Goal: Task Accomplishment & Management: Complete application form

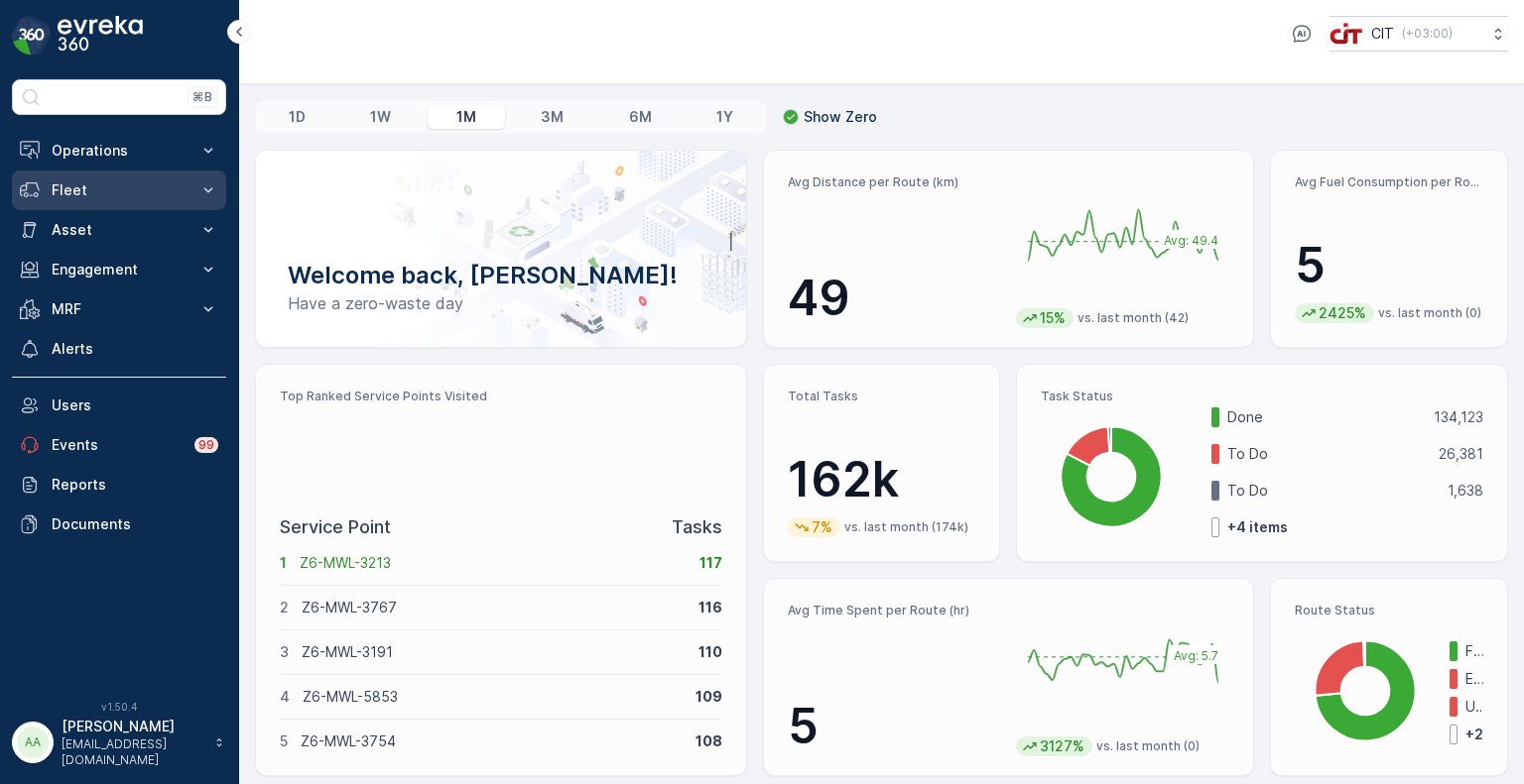
click at [87, 194] on p "Fleet" at bounding box center [119, 191] width 135 height 20
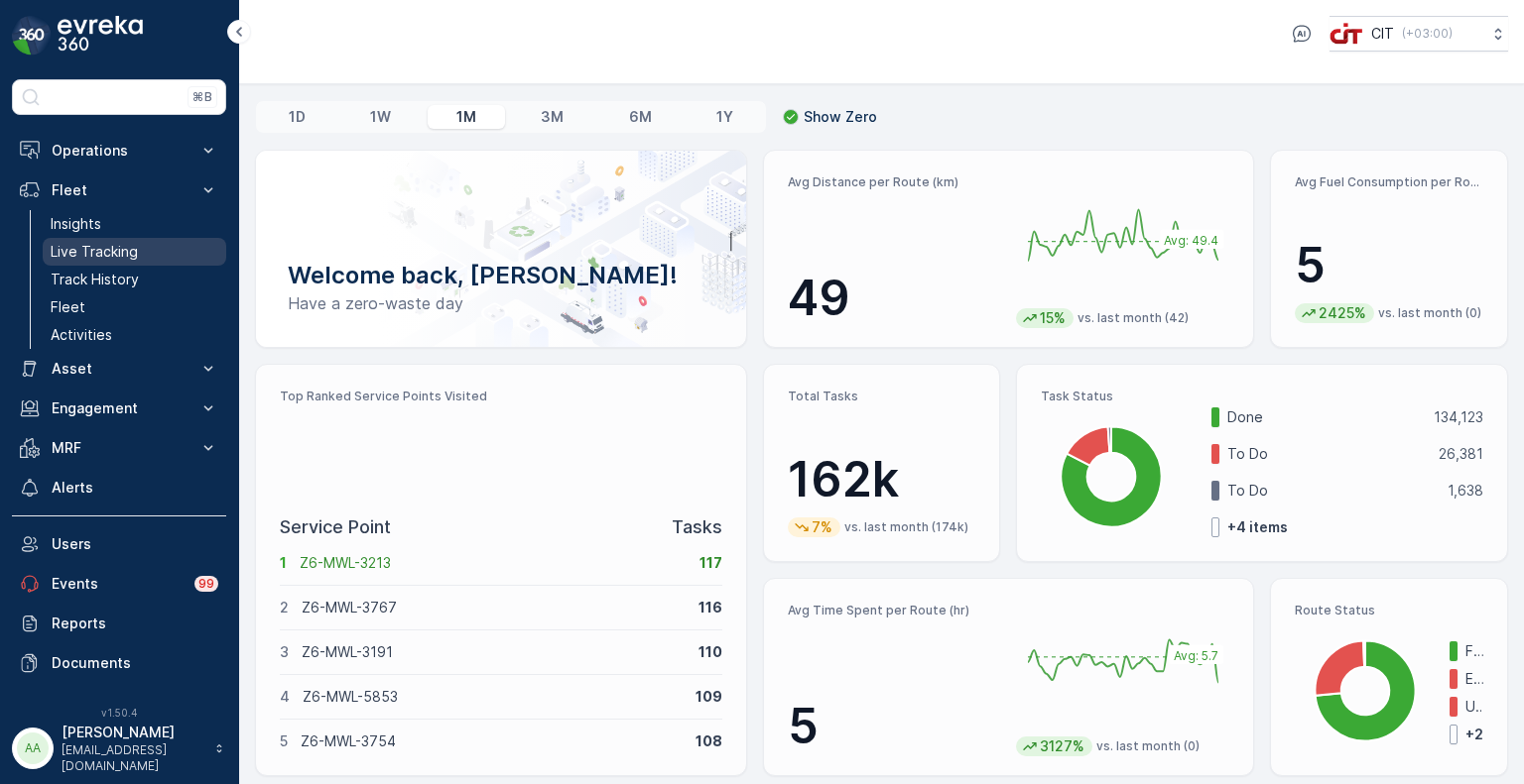
click at [101, 245] on p "Live Tracking" at bounding box center [94, 251] width 87 height 20
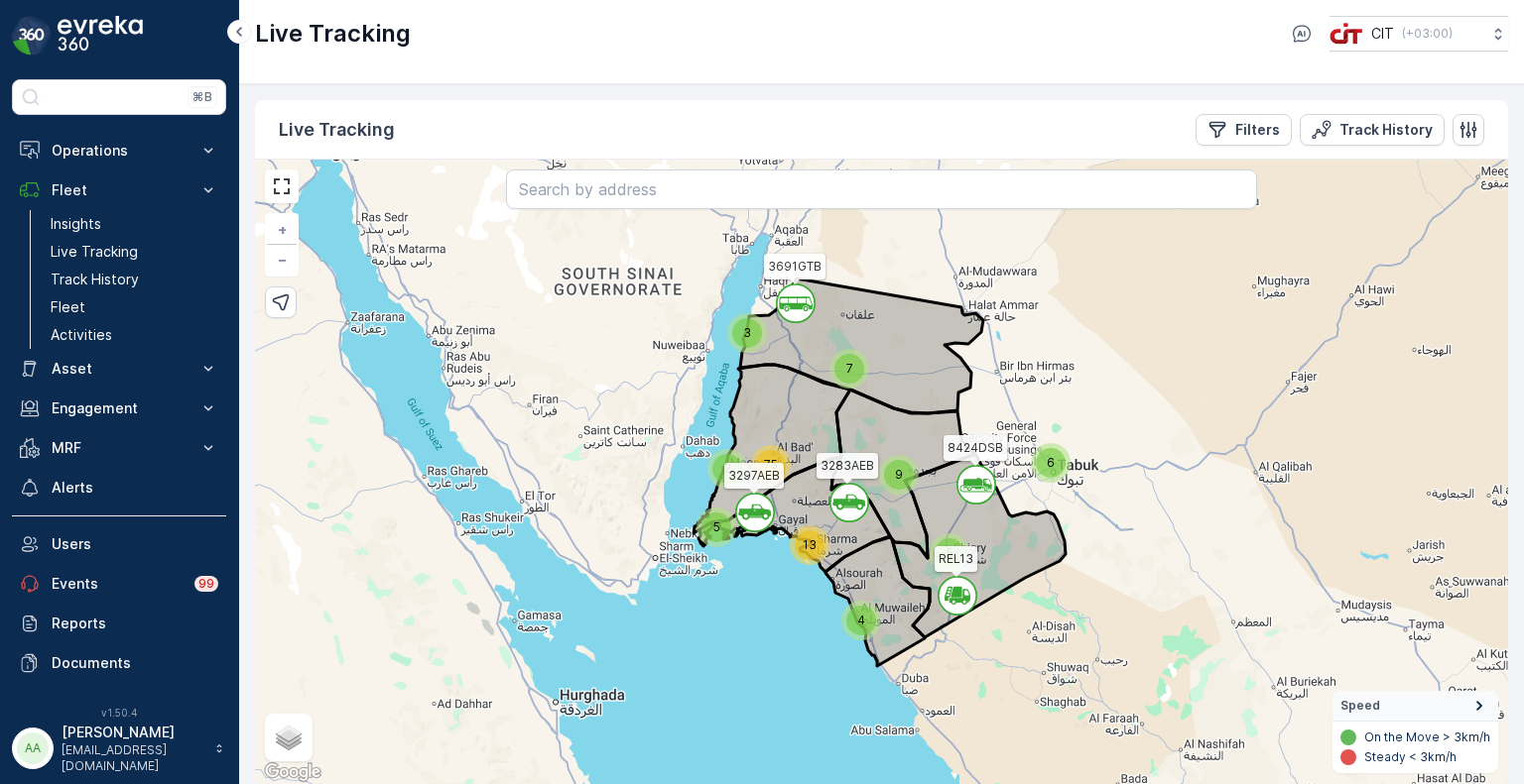
click at [1056, 464] on div "6" at bounding box center [1051, 463] width 30 height 30
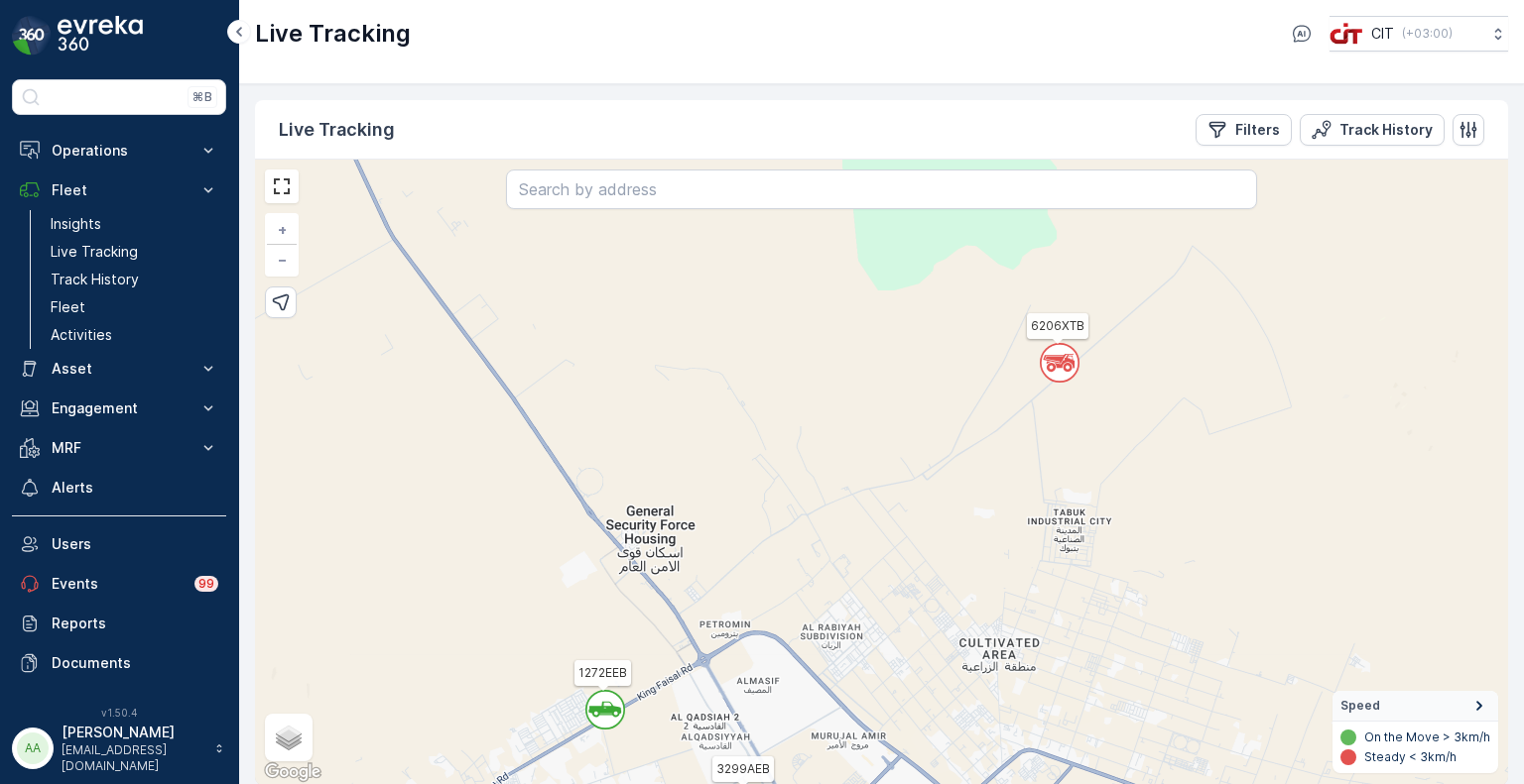
drag, startPoint x: 1088, startPoint y: 451, endPoint x: 1034, endPoint y: 605, distance: 163.2
click at [1034, 605] on div "` ` ` ` 3 2 ` ` ` ` 2 ` ` 2 ` ` ` ` ` ` ` ` ` ` ` ` ` ` ` ` 2 ` 2 2 ` ` ` ` 4 `…" at bounding box center [881, 473] width 1253 height 626
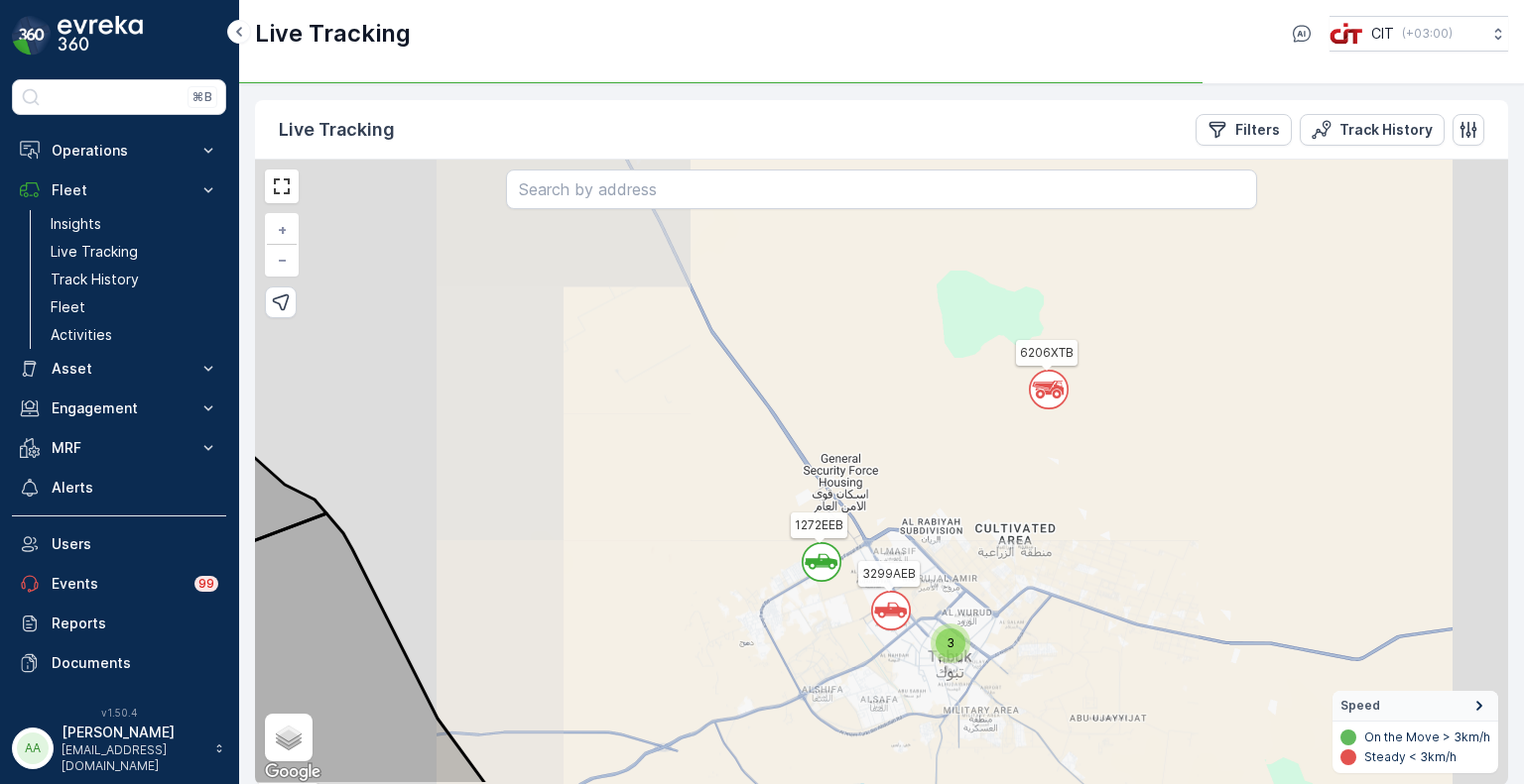
drag, startPoint x: 1023, startPoint y: 599, endPoint x: 1032, endPoint y: 491, distance: 108.4
click at [1030, 491] on div "` ` ` ` ` ` ` ` ` ` ` ` ` ` ` ` ` ` ` ` ` ` ` ` ` ` ` 5 3 3 2 2 2 2 3 4 2 4 62 …" at bounding box center [881, 473] width 1253 height 626
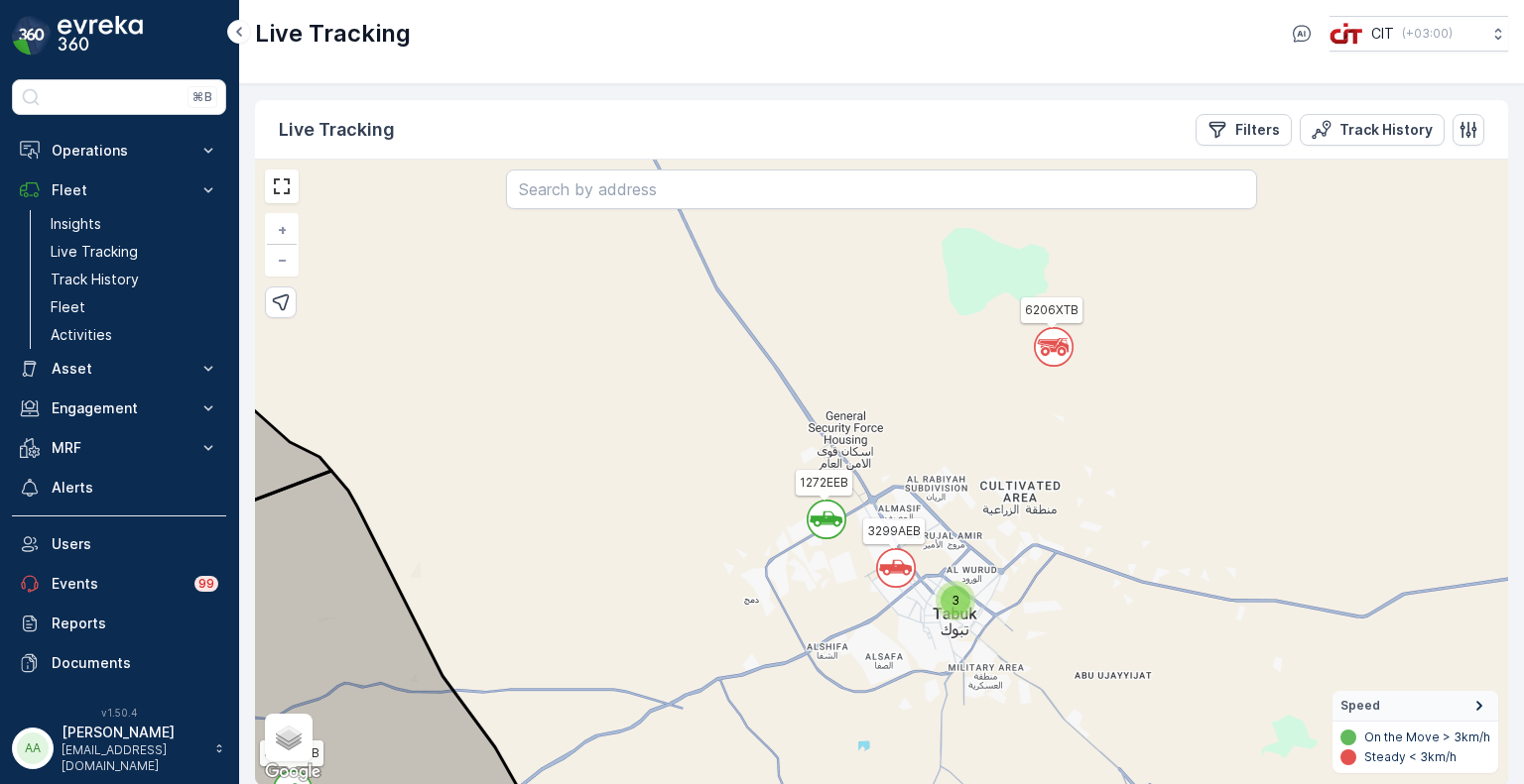
click at [817, 519] on icon at bounding box center [825, 520] width 33 height 16
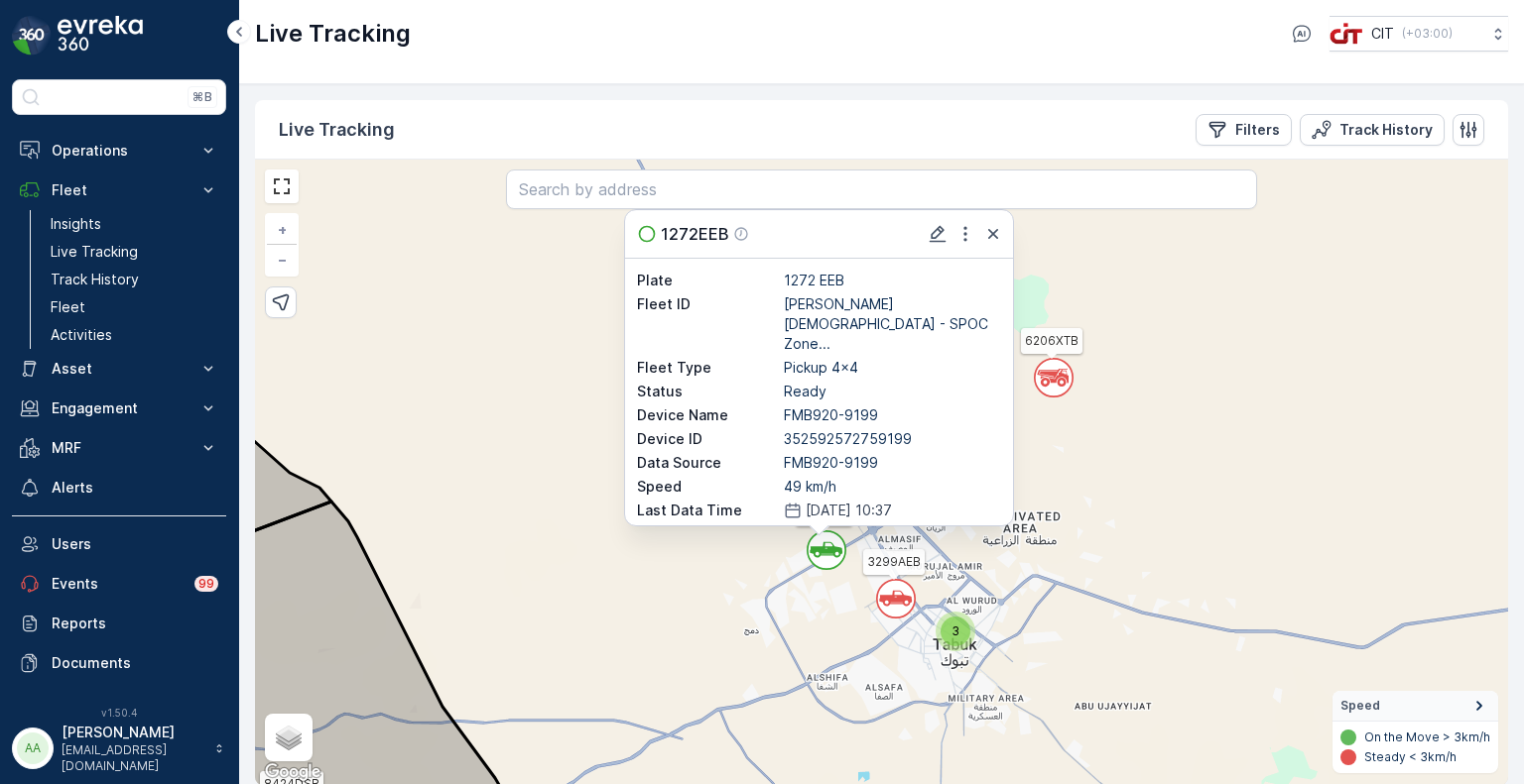
click at [638, 609] on div "` ` ` ` ` ` ` ` ` ` 2 3 2 ` ` ` ` ` ` ` 2 ` ` ` ` 2 ` ` 2 5 4 3 2 ` 4 ` 3 ` ` 4…" at bounding box center [881, 473] width 1253 height 626
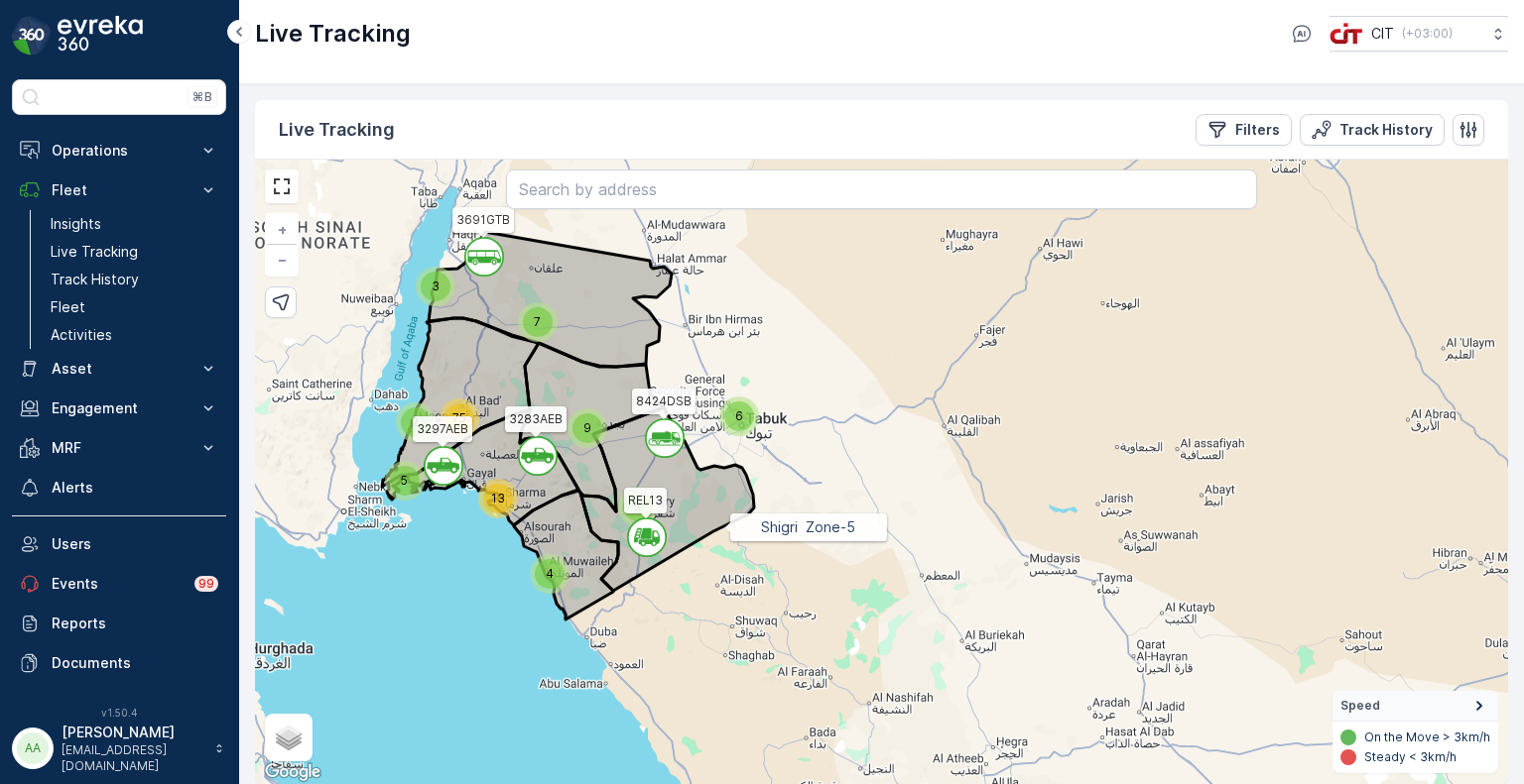
drag, startPoint x: 613, startPoint y: 557, endPoint x: 721, endPoint y: 527, distance: 112.1
click at [721, 527] on icon at bounding box center [667, 499] width 174 height 184
click at [79, 363] on p "Asset" at bounding box center [119, 369] width 135 height 20
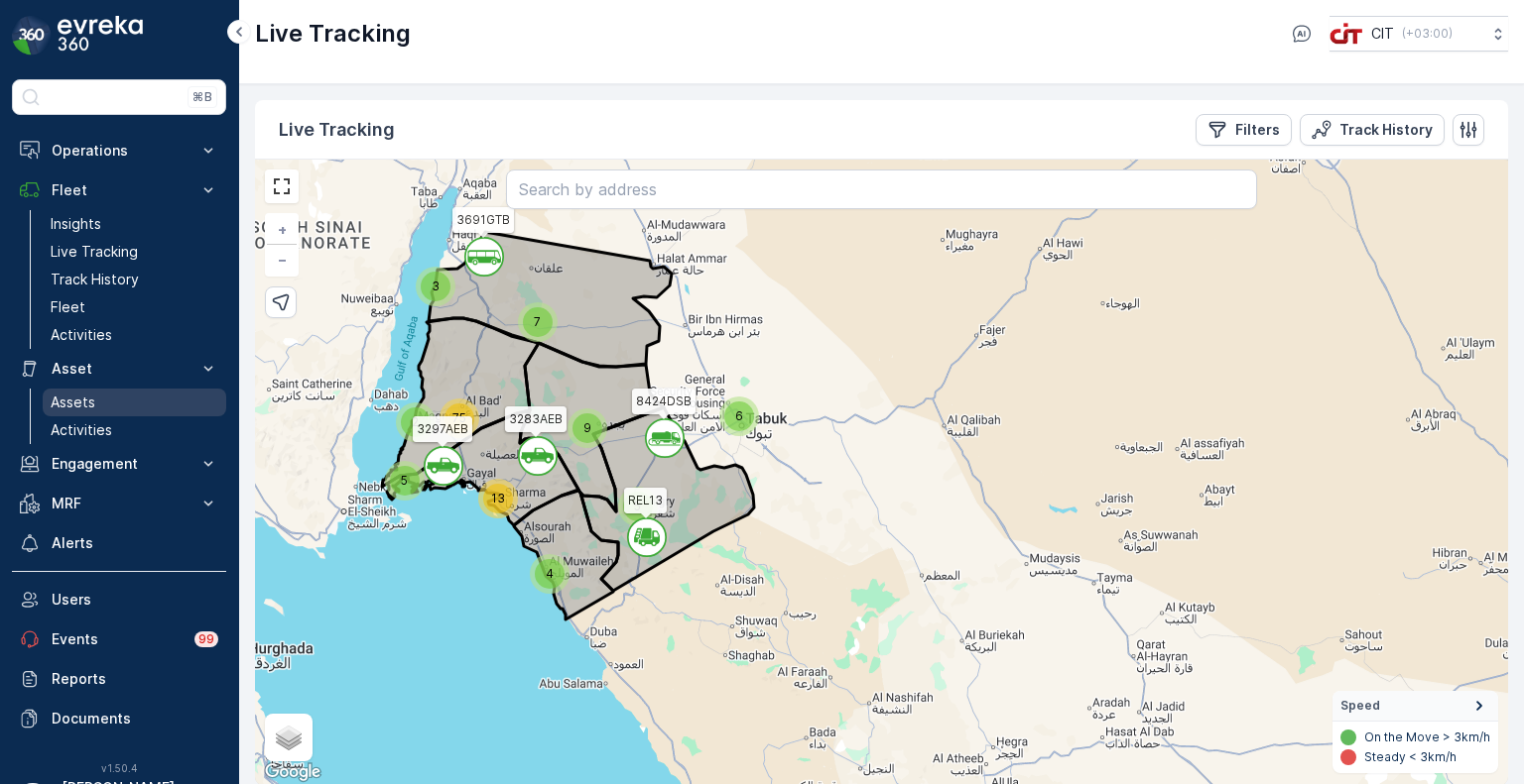
click at [81, 406] on p "Assets" at bounding box center [73, 402] width 45 height 20
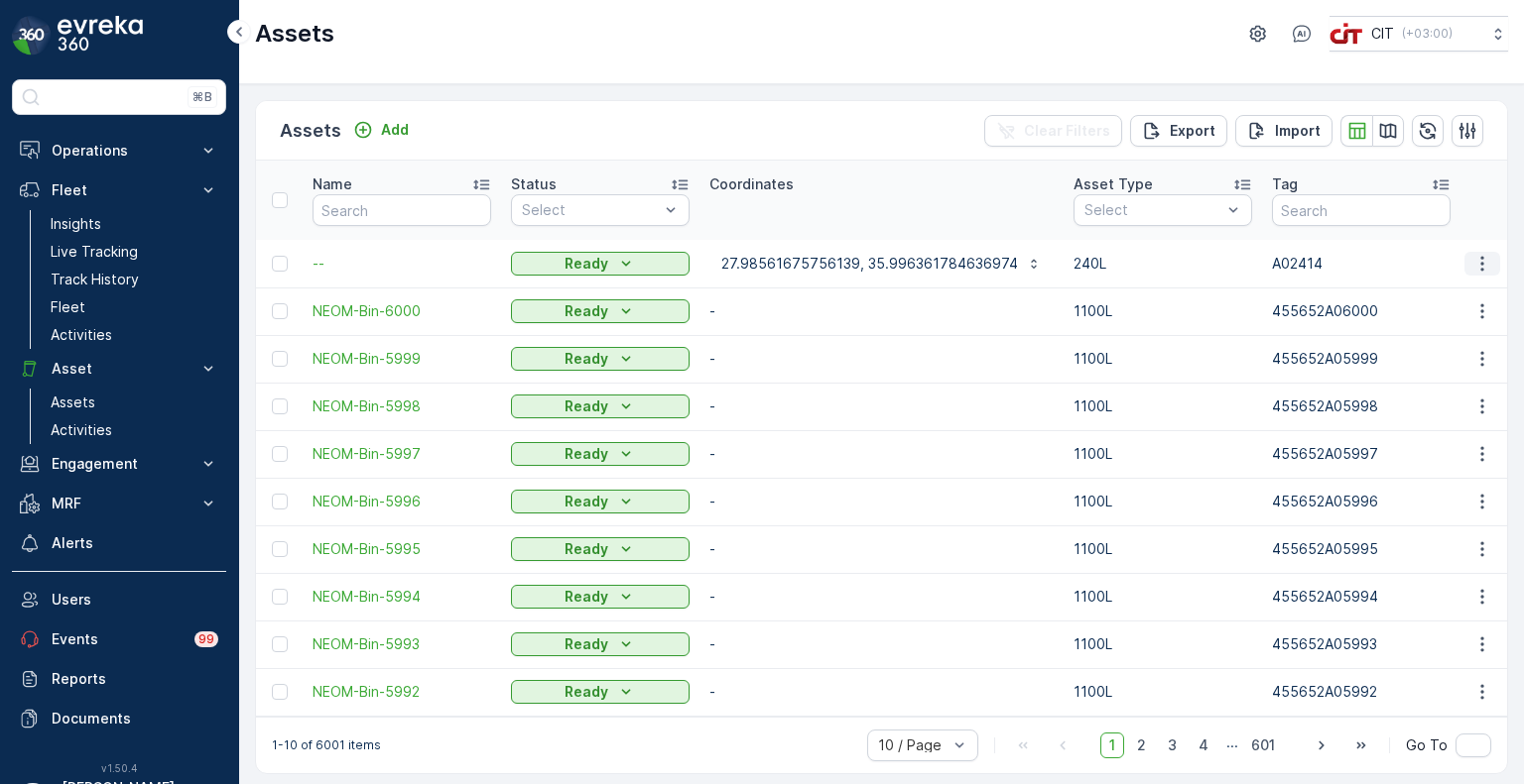
click at [1481, 266] on icon "button" at bounding box center [1482, 263] width 20 height 20
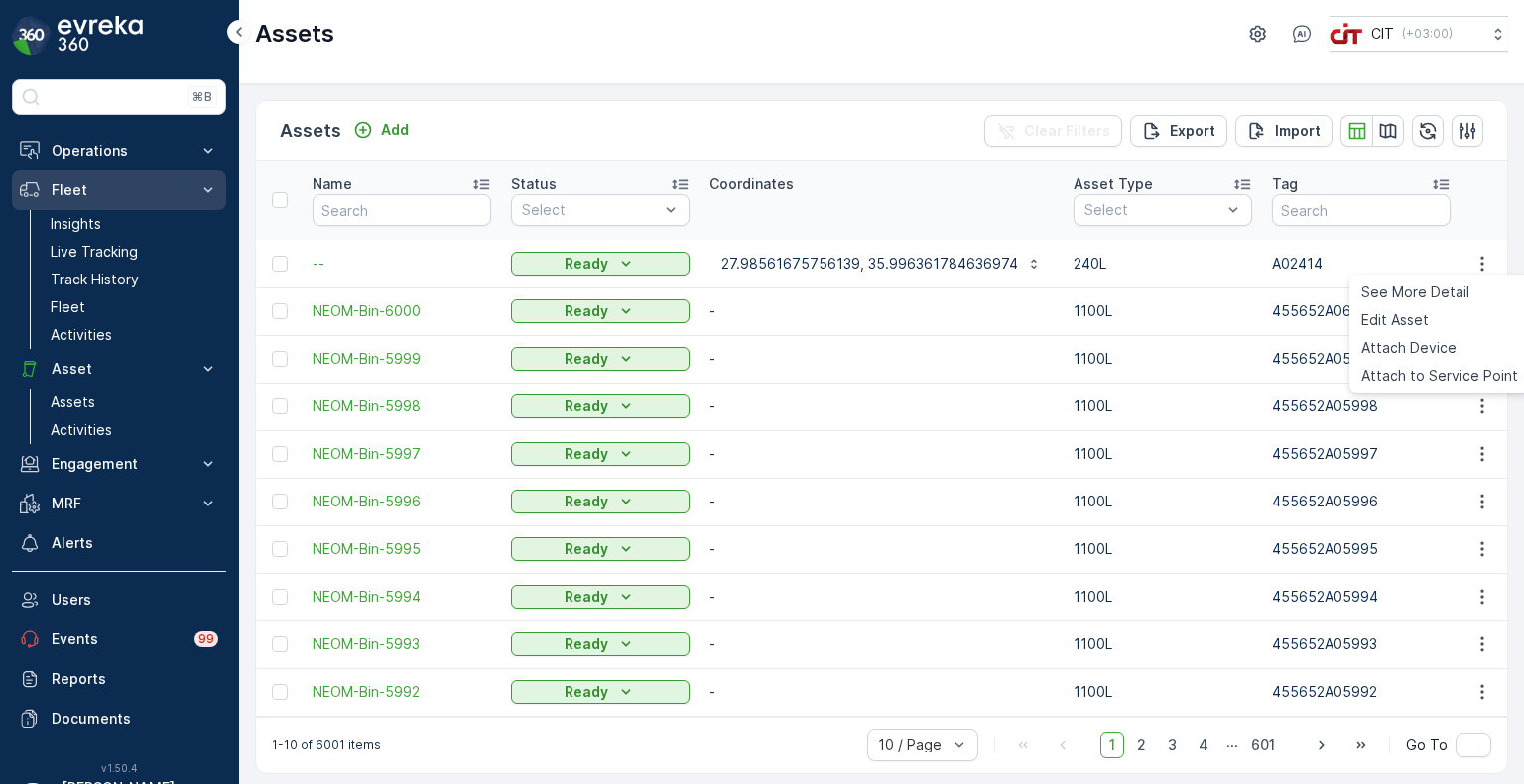
click at [54, 188] on p "Fleet" at bounding box center [119, 191] width 135 height 20
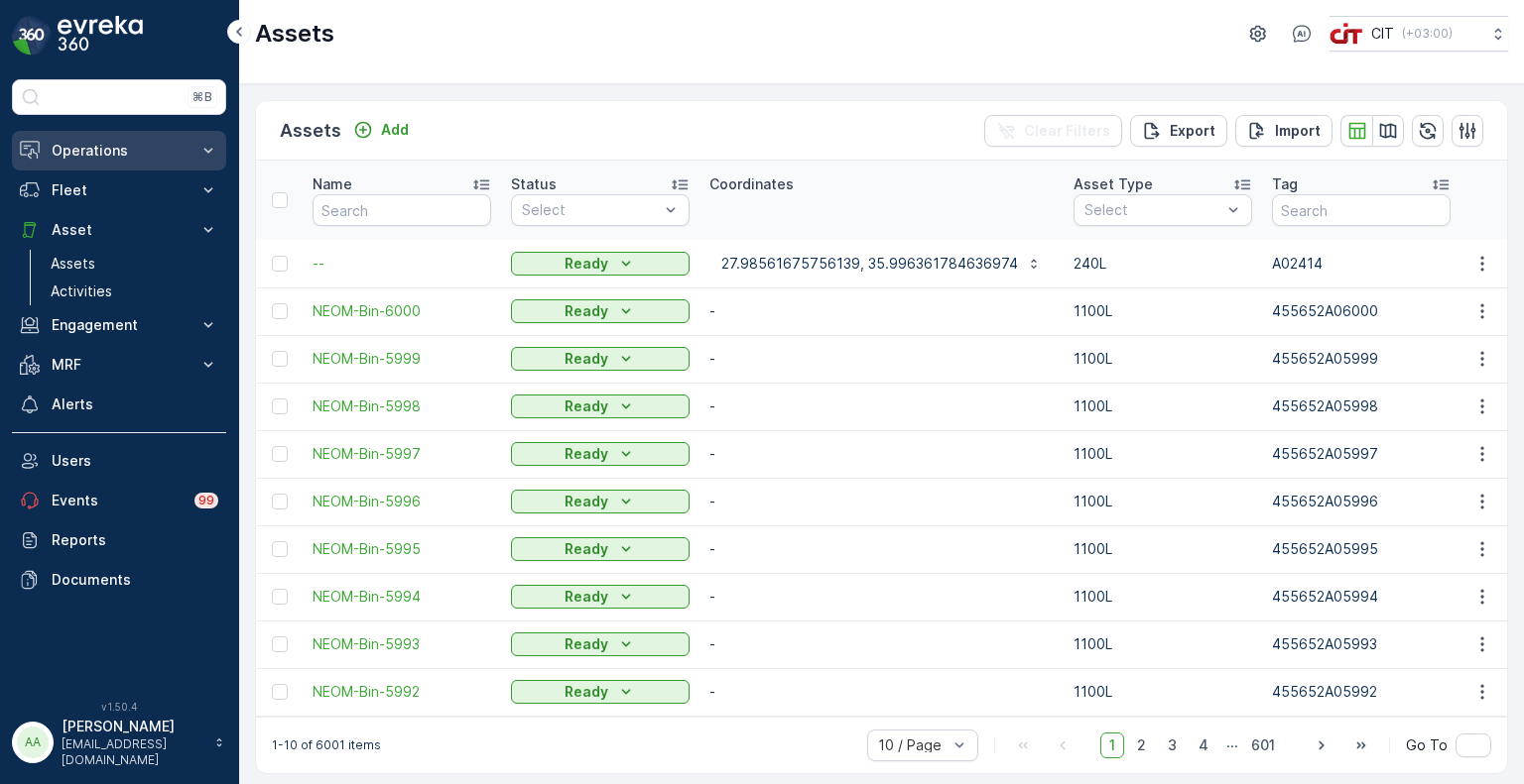
click at [82, 153] on p "Operations" at bounding box center [119, 151] width 135 height 20
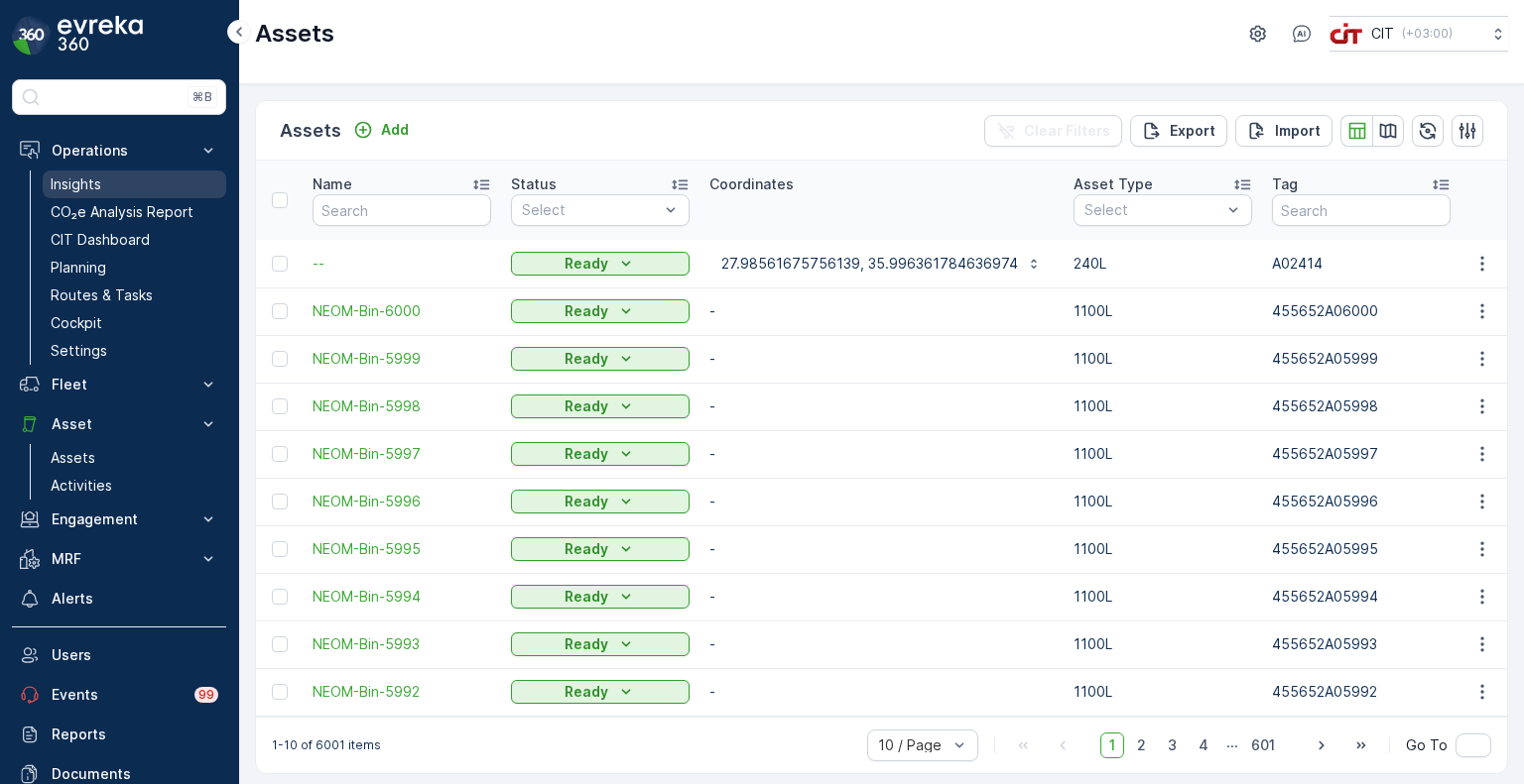
click at [101, 189] on p "Insights" at bounding box center [76, 185] width 51 height 20
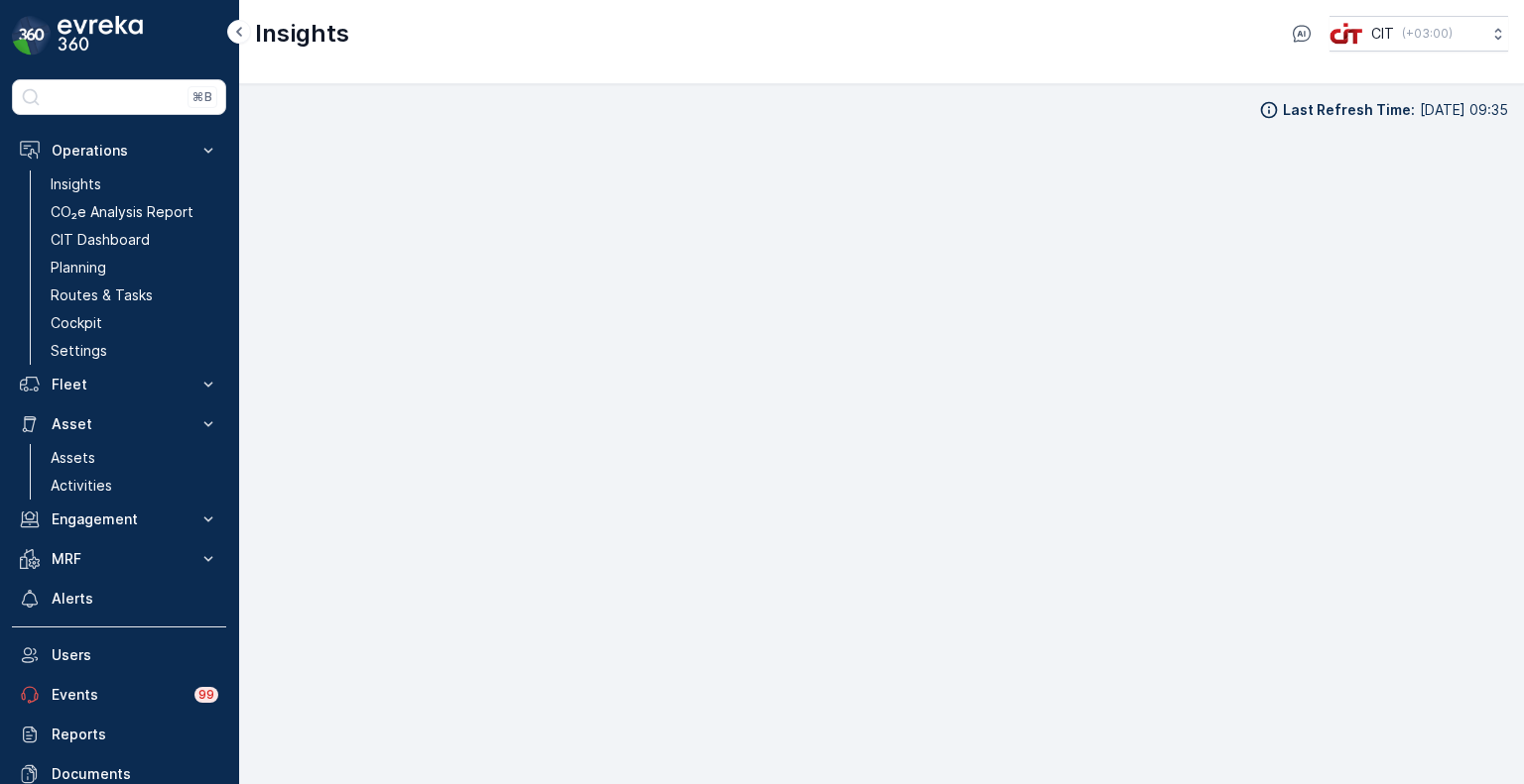
scroll to position [16, 0]
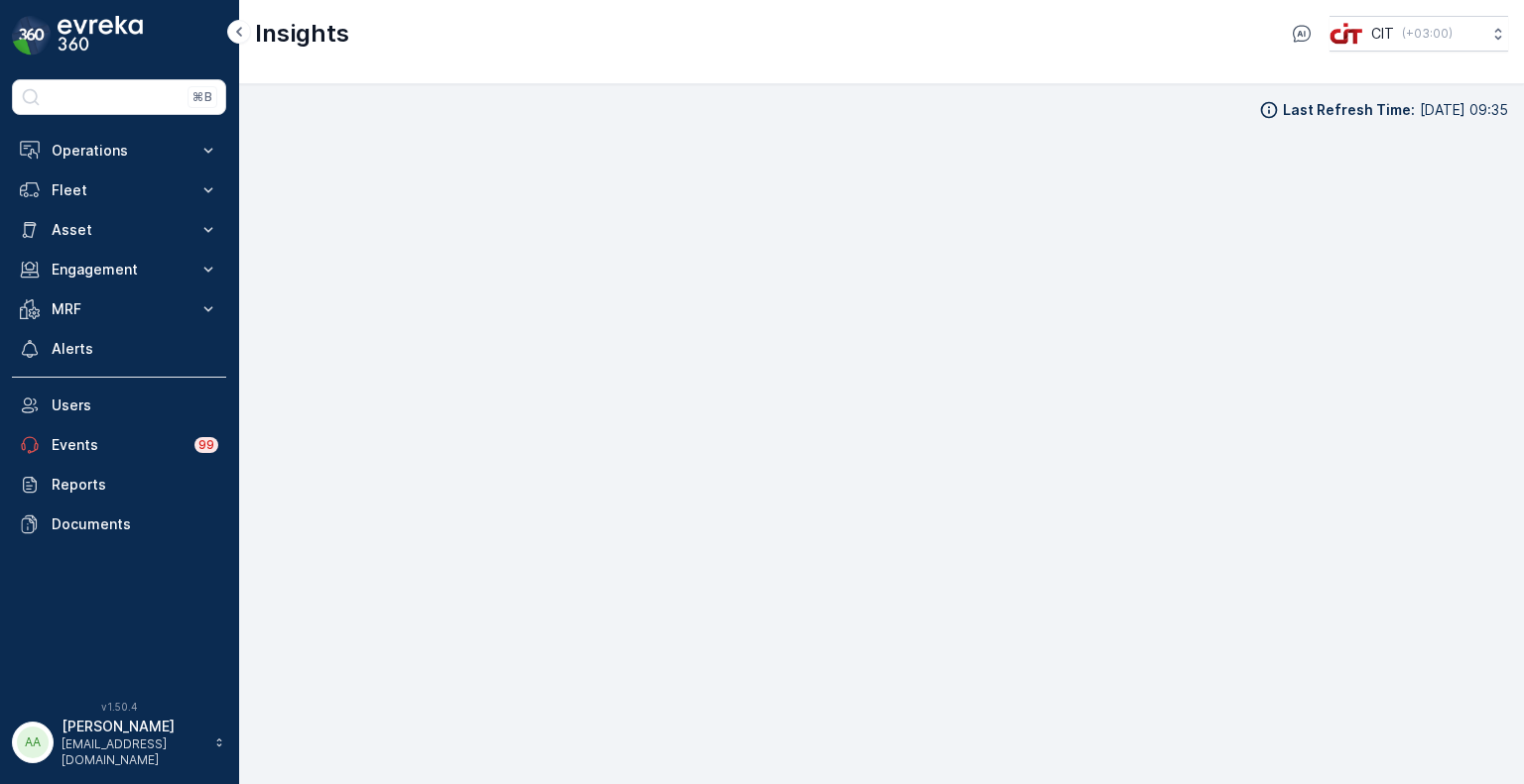
scroll to position [16, 0]
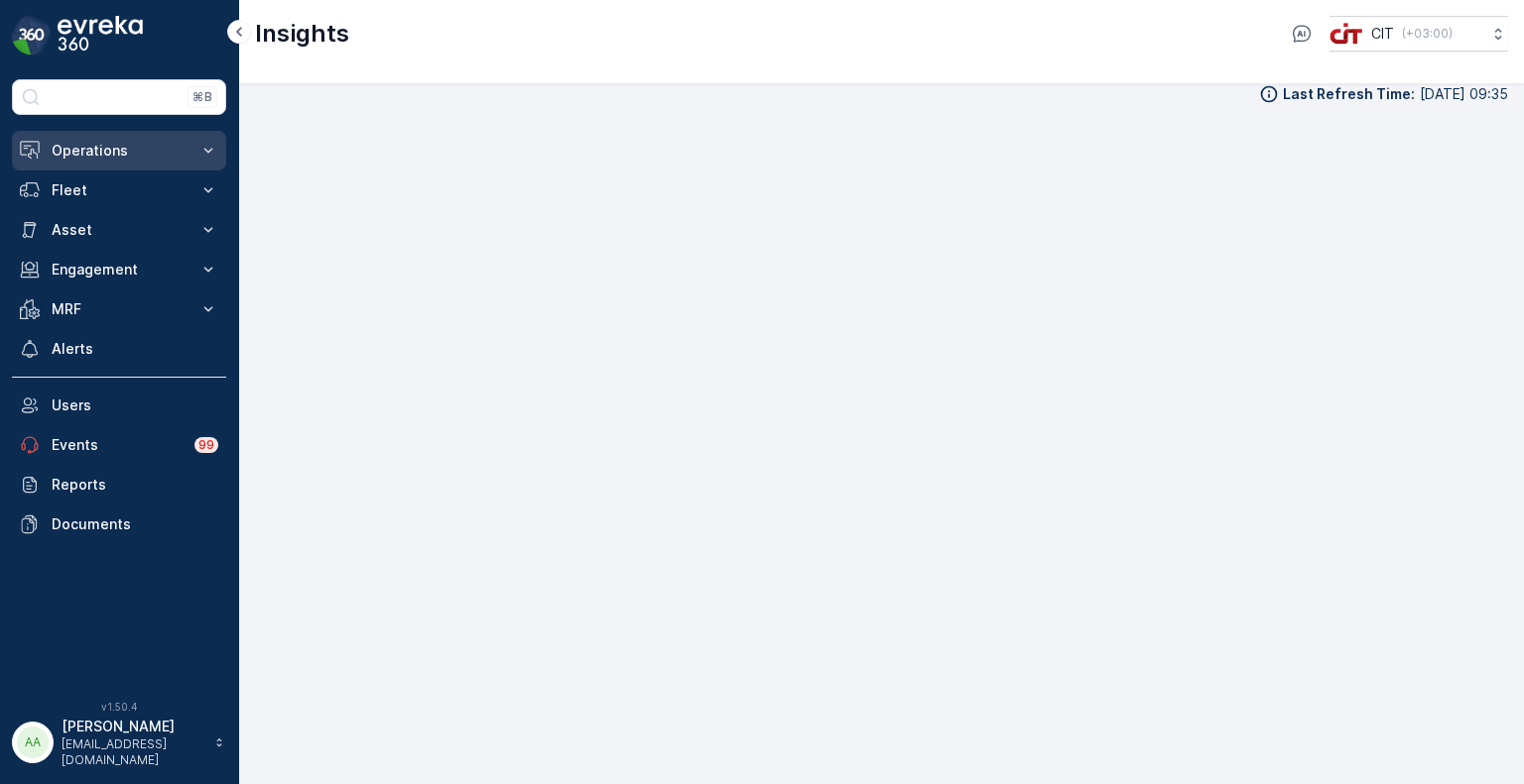
click at [107, 149] on p "Operations" at bounding box center [119, 151] width 135 height 20
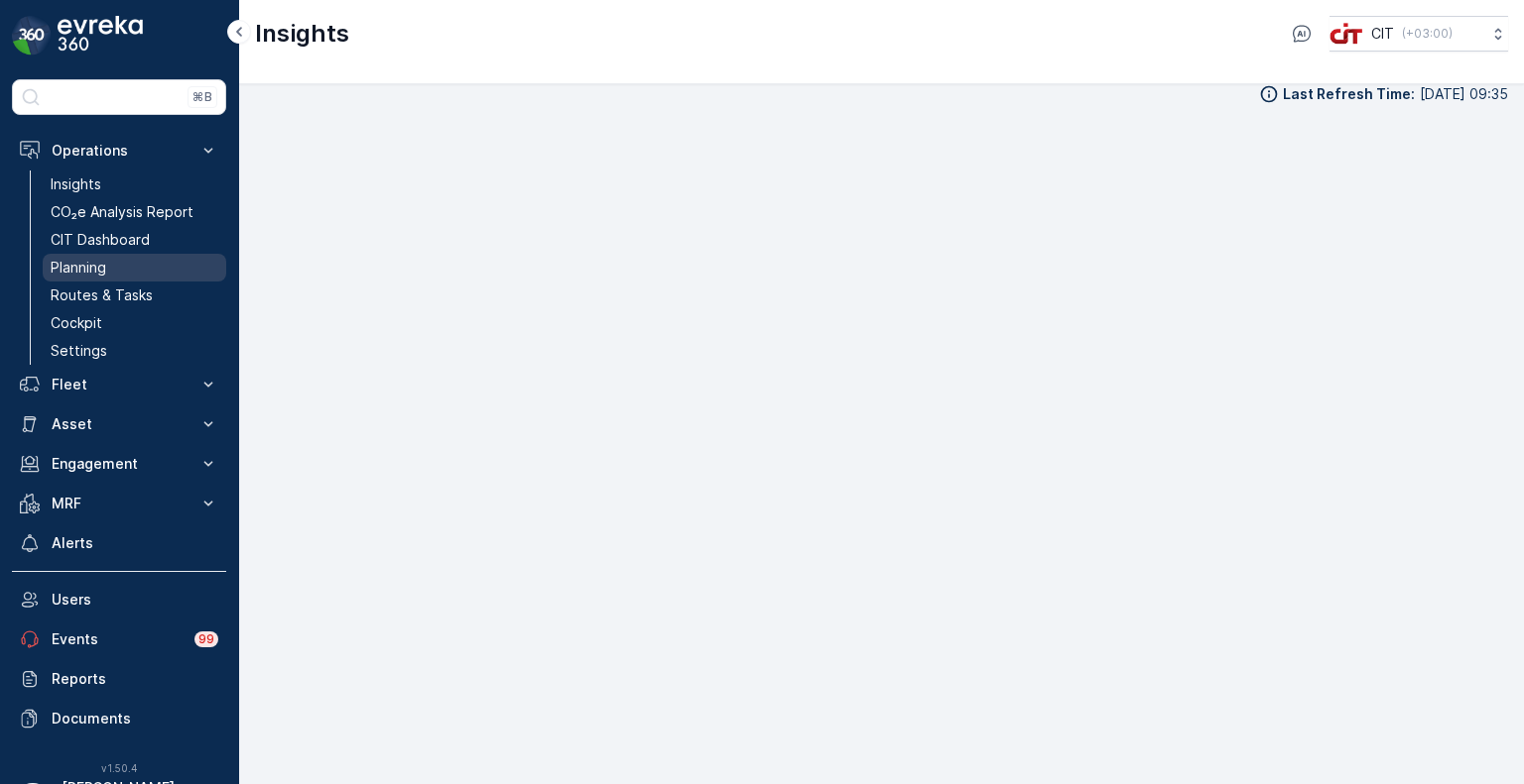
click at [95, 266] on p "Planning" at bounding box center [79, 267] width 56 height 20
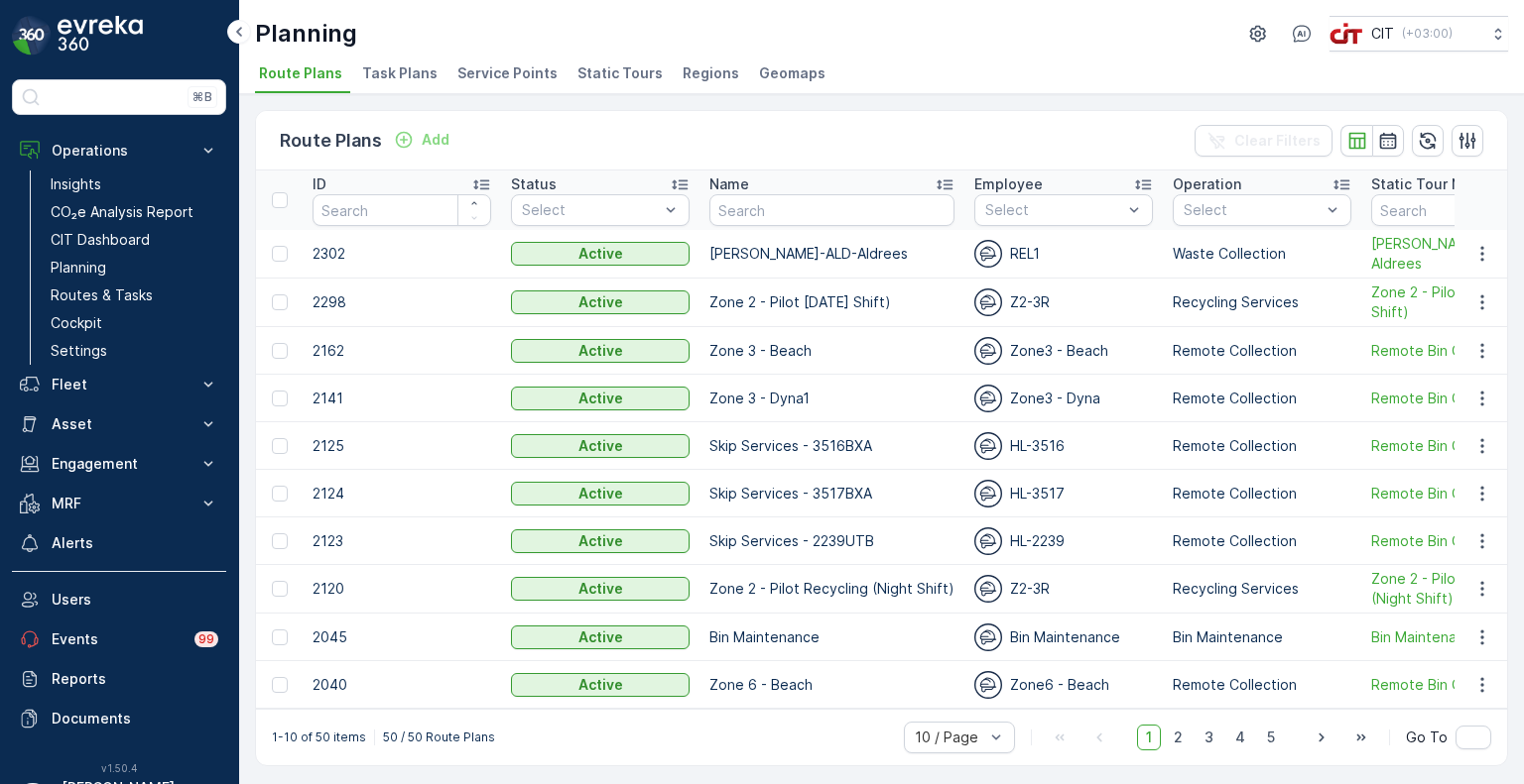
click at [476, 77] on span "Service Points" at bounding box center [507, 74] width 100 height 20
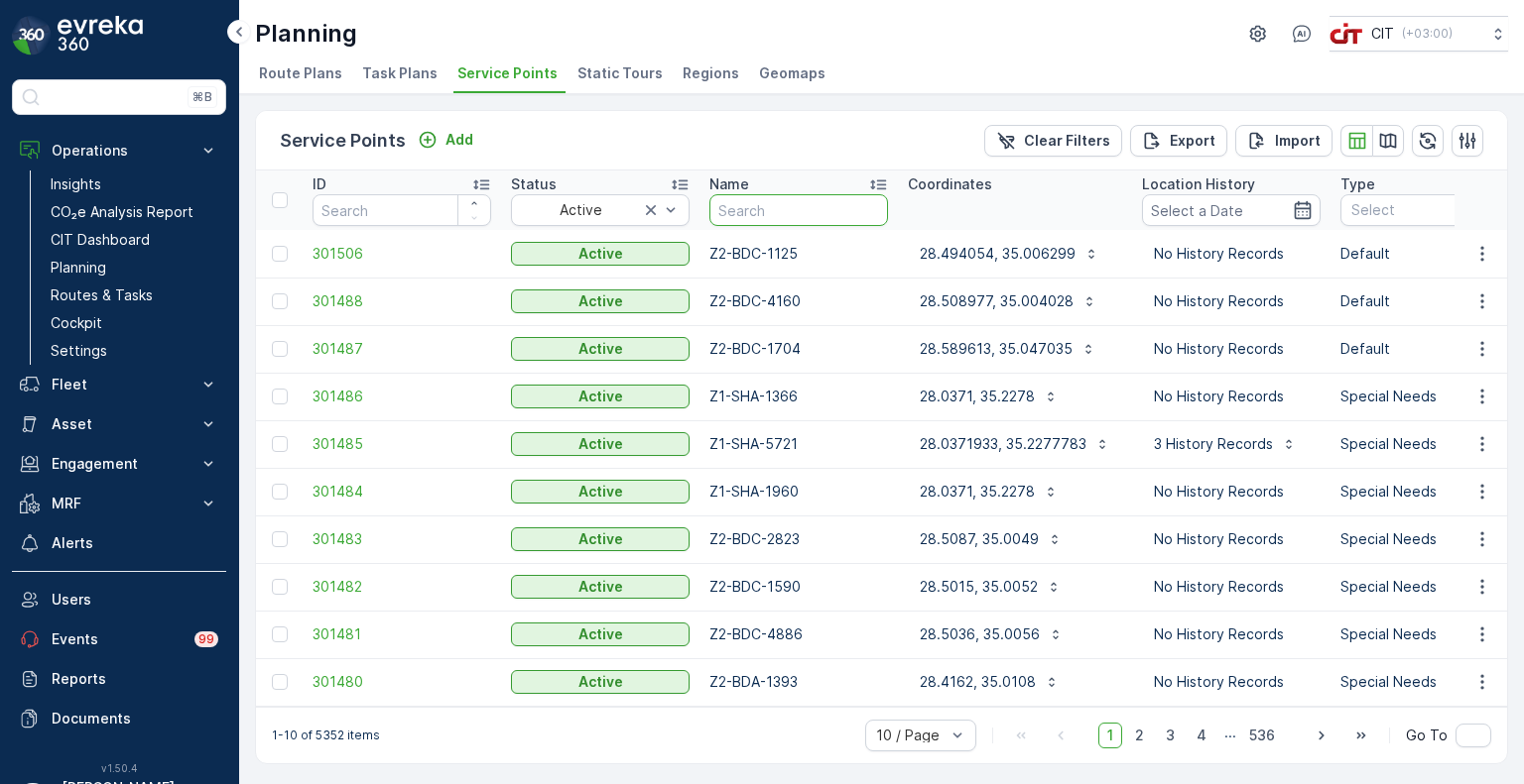
click at [772, 219] on input "text" at bounding box center [799, 211] width 179 height 32
type input "2195"
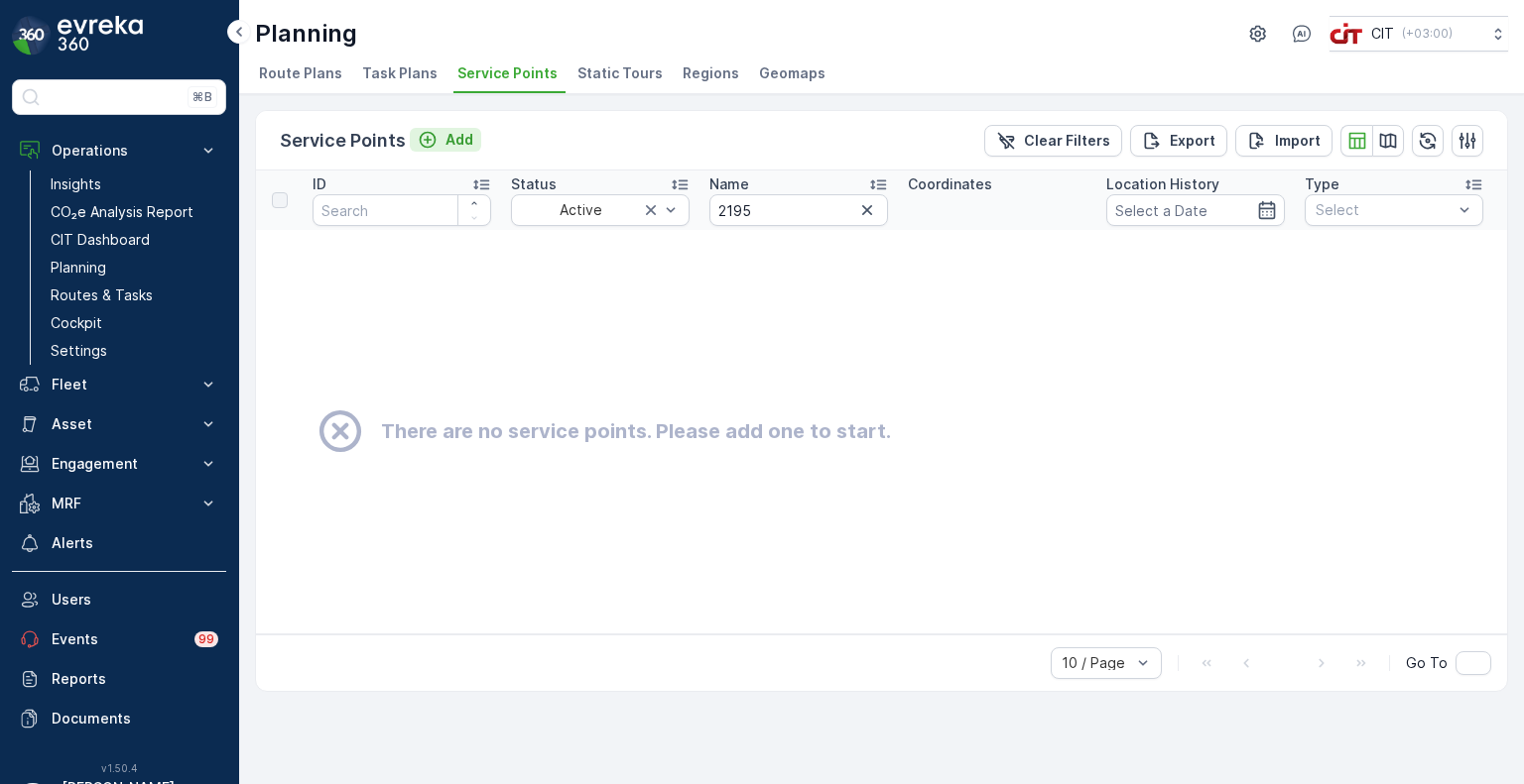
click at [432, 133] on icon "Add" at bounding box center [427, 140] width 20 height 20
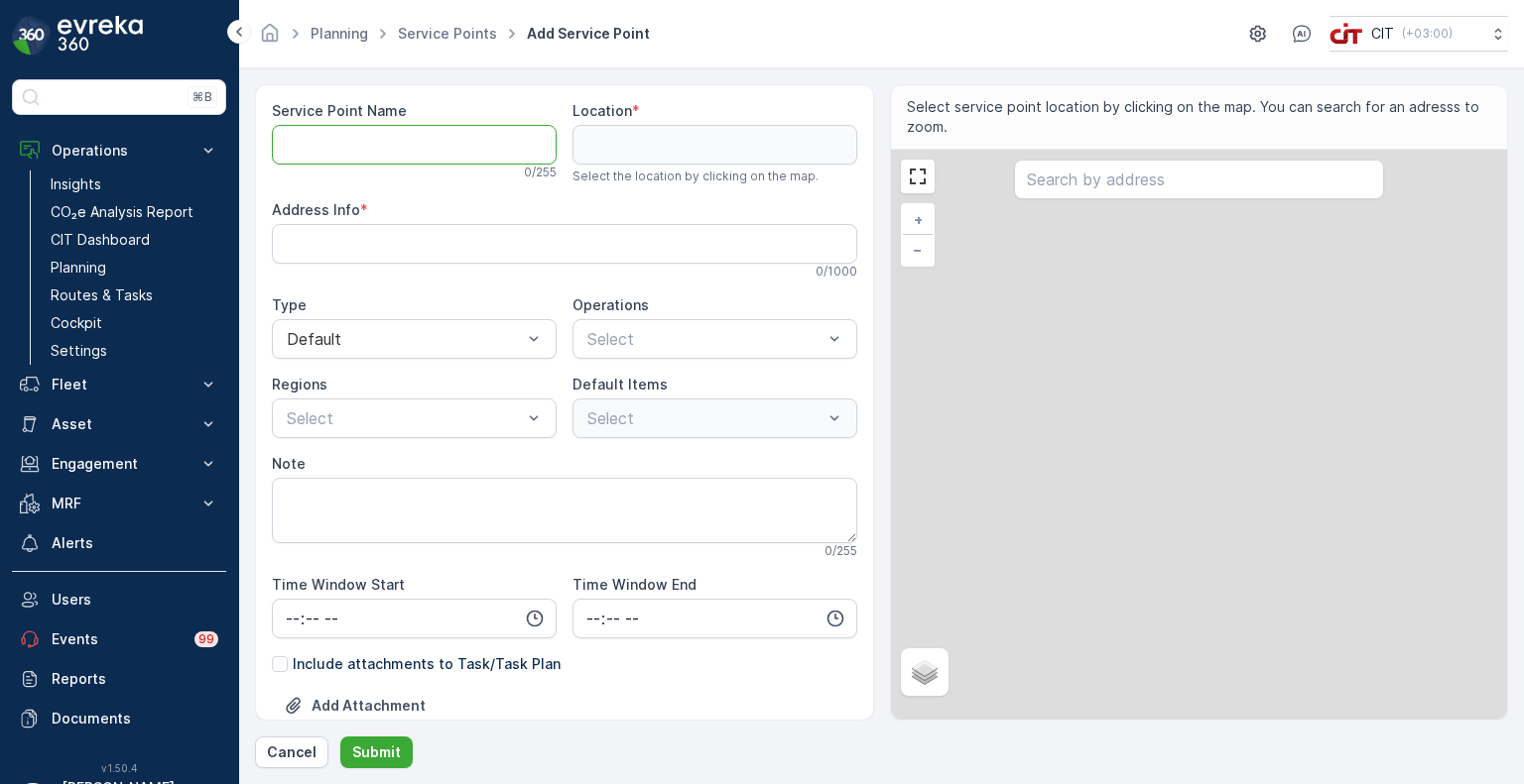
click at [419, 143] on Name "Service Point Name" at bounding box center [414, 145] width 284 height 40
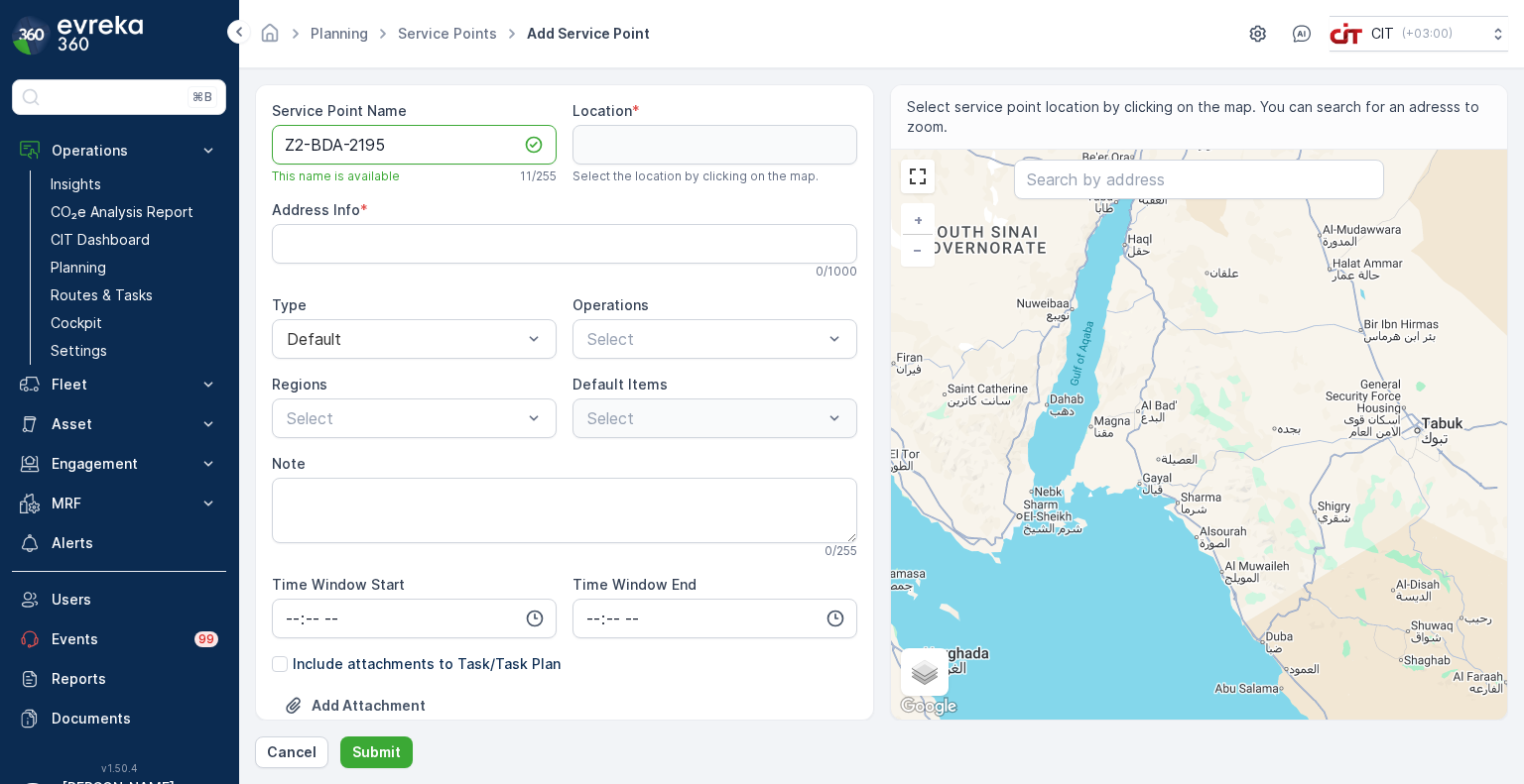
type Name "Z2-BDA-2195"
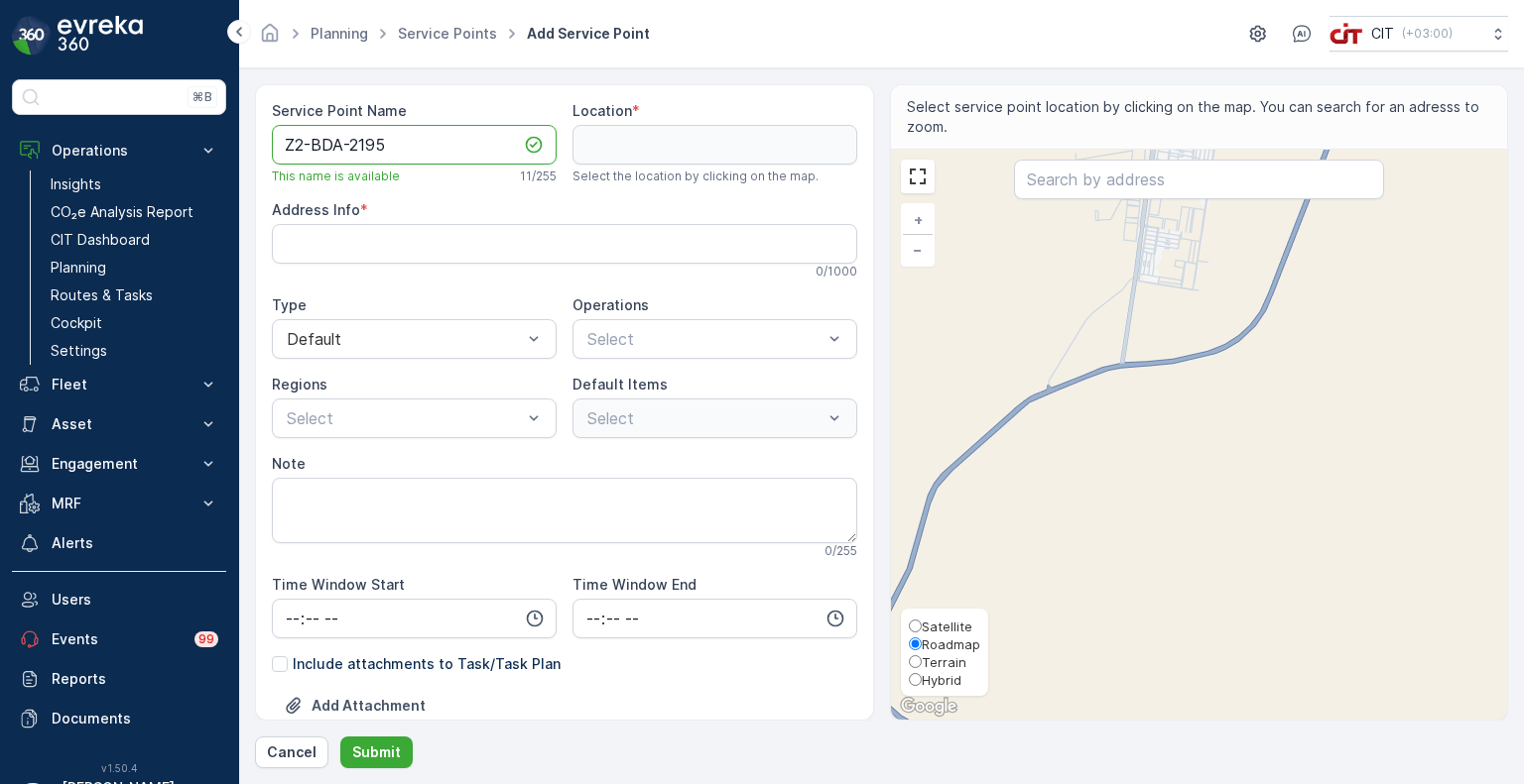
drag, startPoint x: 931, startPoint y: 682, endPoint x: 947, endPoint y: 686, distance: 16.5
click at [931, 682] on span "Hybrid" at bounding box center [941, 681] width 40 height 16
click at [922, 682] on input "Hybrid" at bounding box center [915, 680] width 13 height 13
radio input "true"
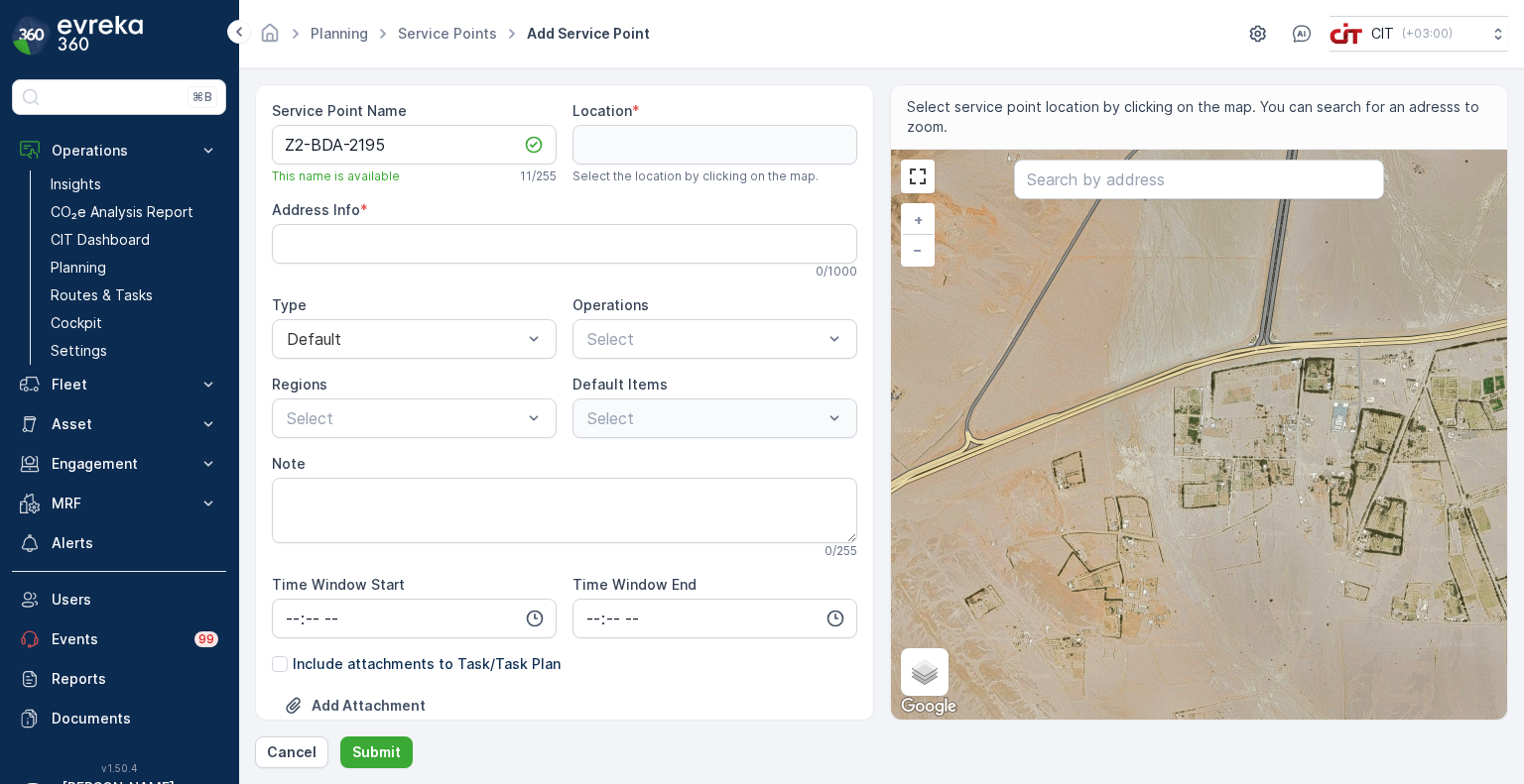
drag, startPoint x: 1072, startPoint y: 456, endPoint x: 1217, endPoint y: 492, distance: 149.4
click at [1217, 492] on div "+ − Satellite Roadmap Terrain Hybrid Leaflet Keyboard shortcuts Map Data Map da…" at bounding box center [1199, 435] width 617 height 570
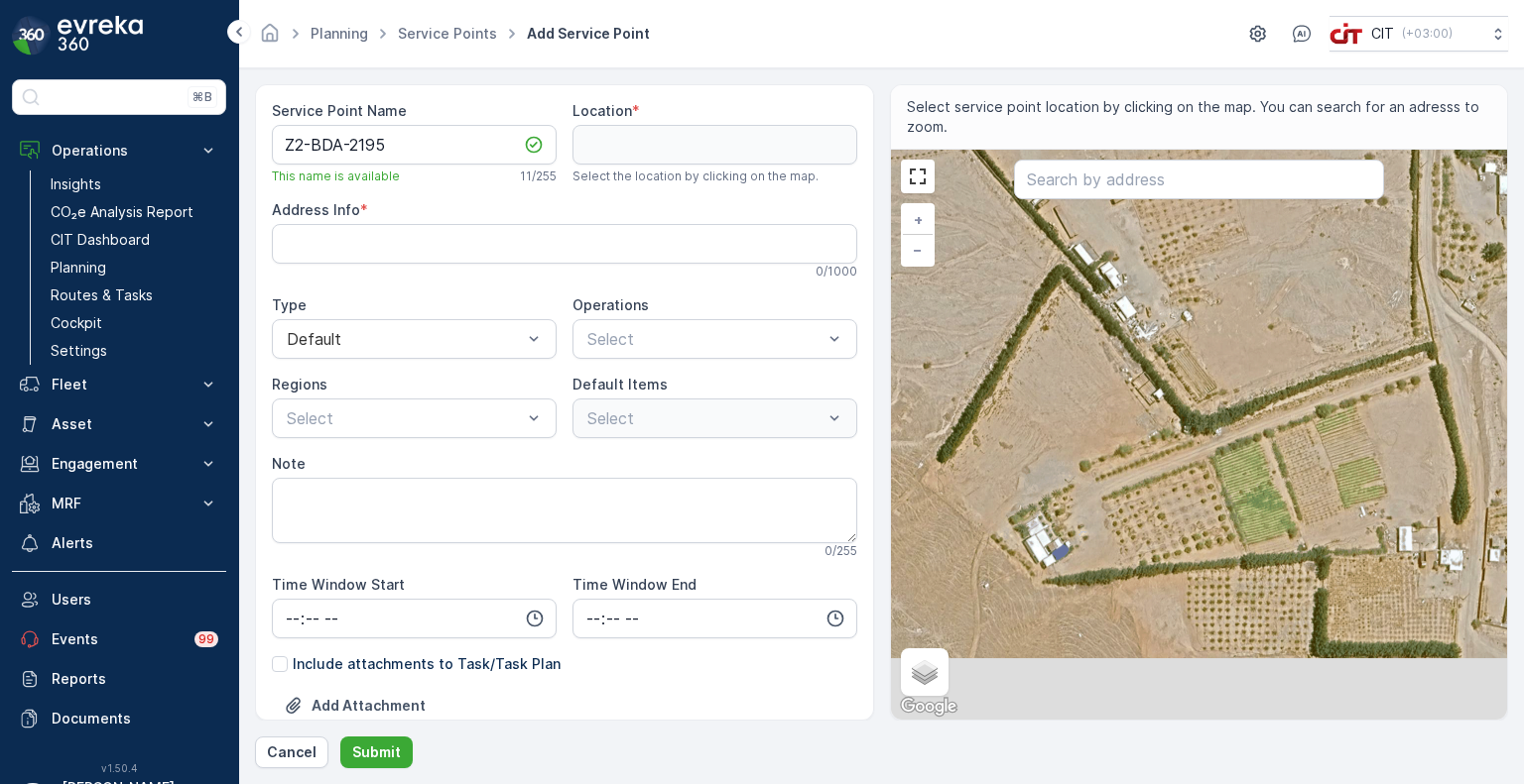
drag, startPoint x: 1188, startPoint y: 543, endPoint x: 1246, endPoint y: 423, distance: 133.3
click at [1246, 423] on div "+ − Satellite Roadmap Terrain Hybrid Leaflet Keyboard shortcuts Map Data Map da…" at bounding box center [1199, 435] width 617 height 570
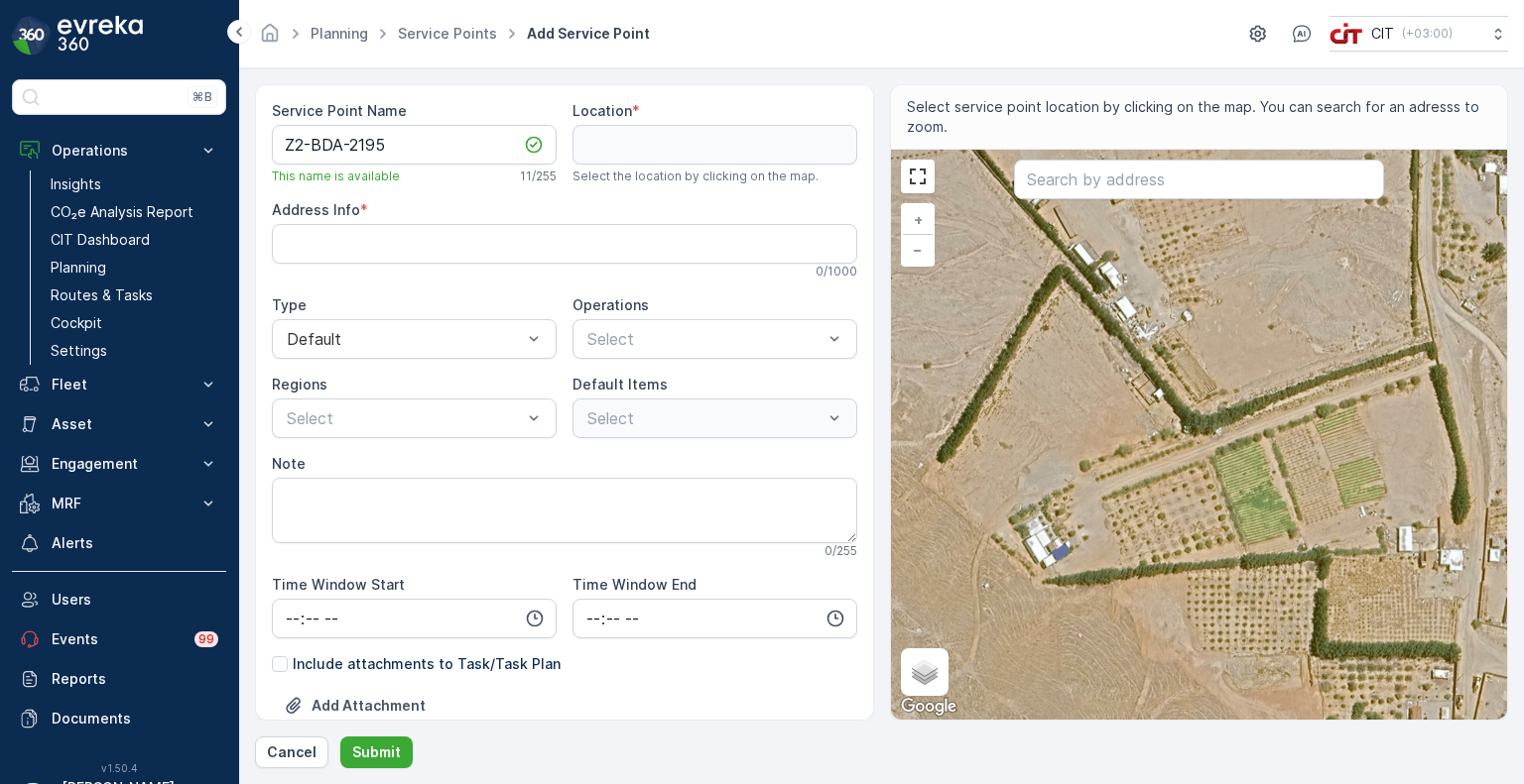
click at [1085, 485] on div "+ − Satellite Roadmap Terrain Hybrid Leaflet Keyboard shortcuts Map Data Map da…" at bounding box center [1199, 435] width 617 height 570
type input "28.376516405280963,34.99057905984377"
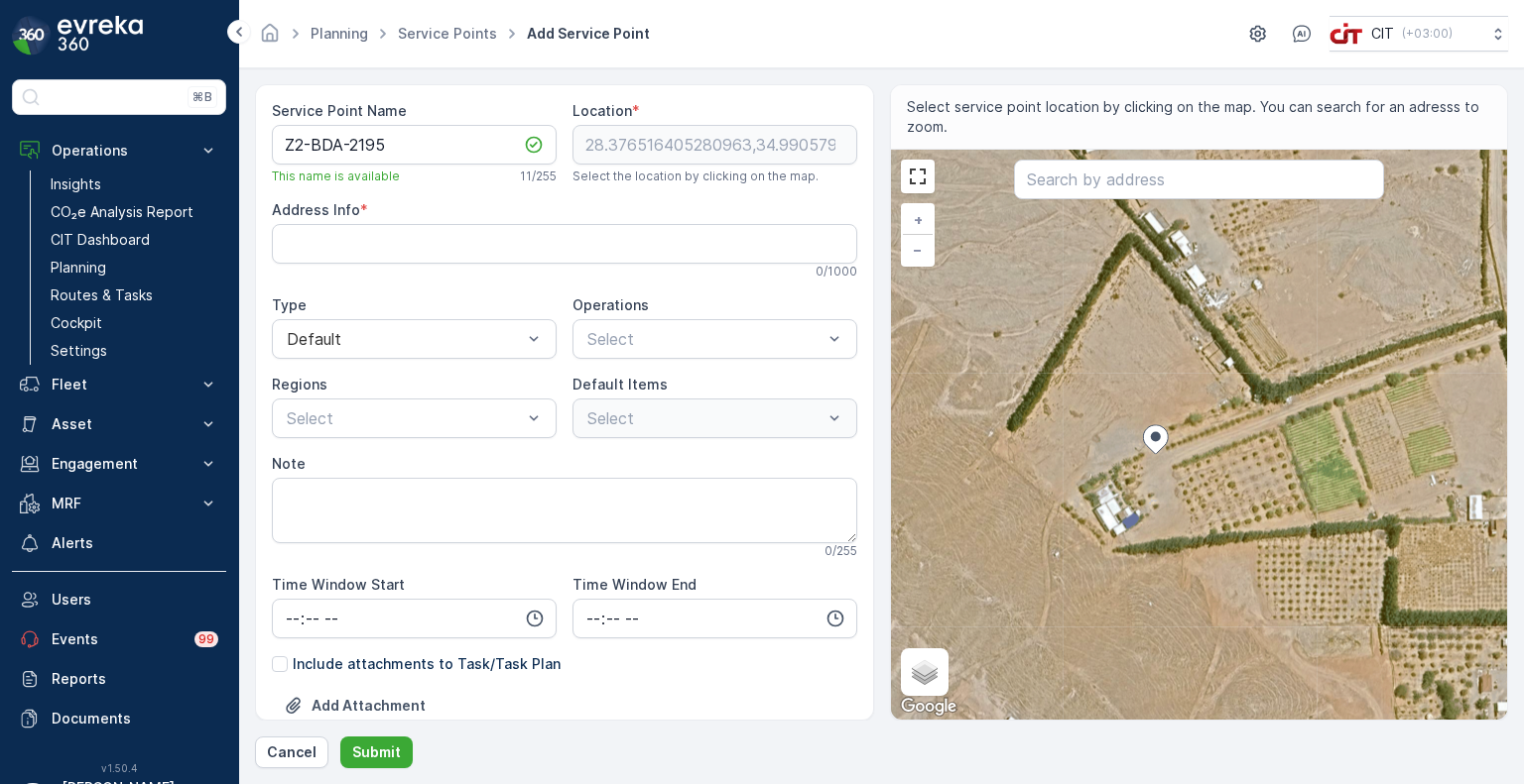
type Info "9XGR+F4, Al Bad' 49811, Saudi Arabia"
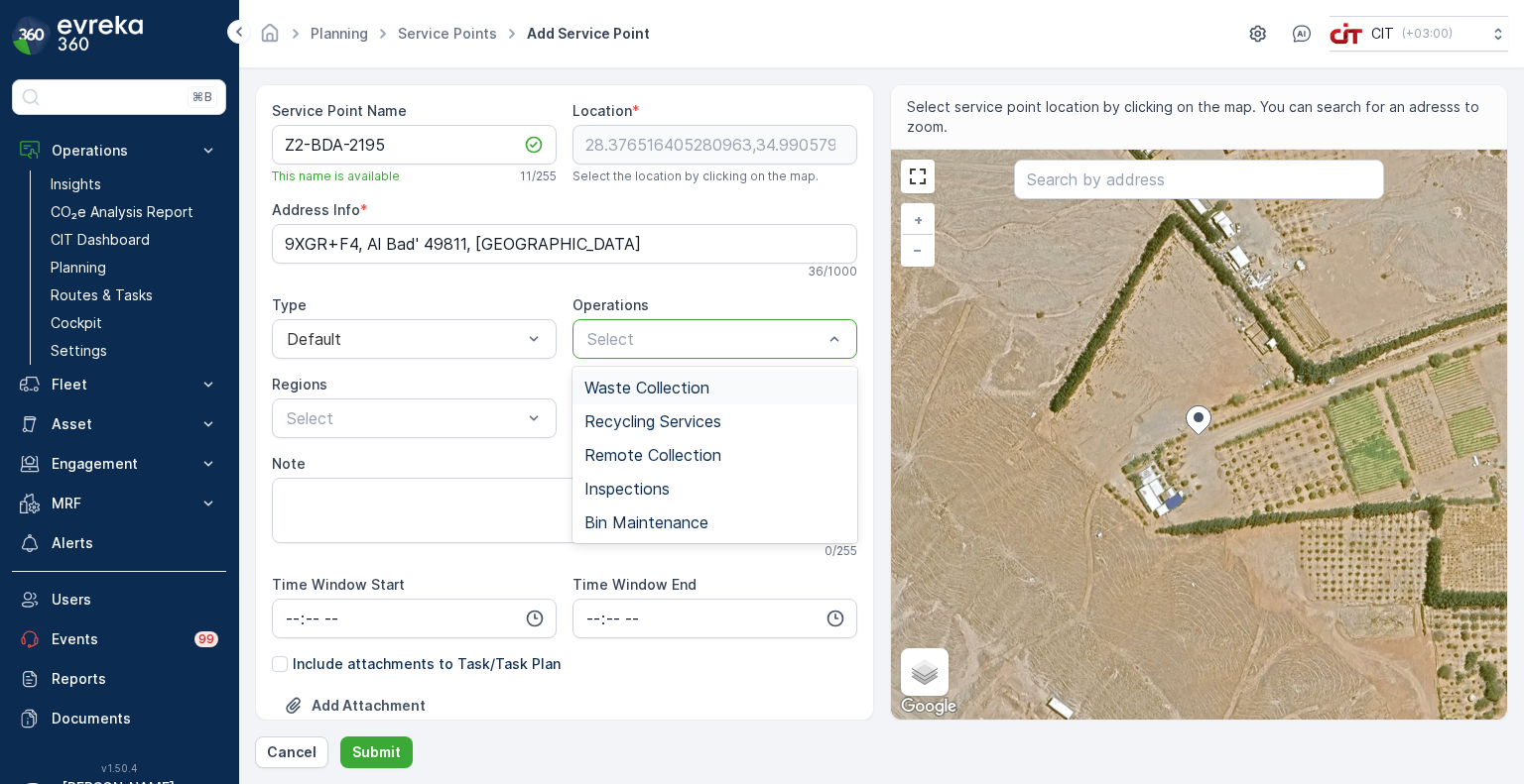
click at [663, 388] on span "Waste Collection" at bounding box center [647, 388] width 125 height 18
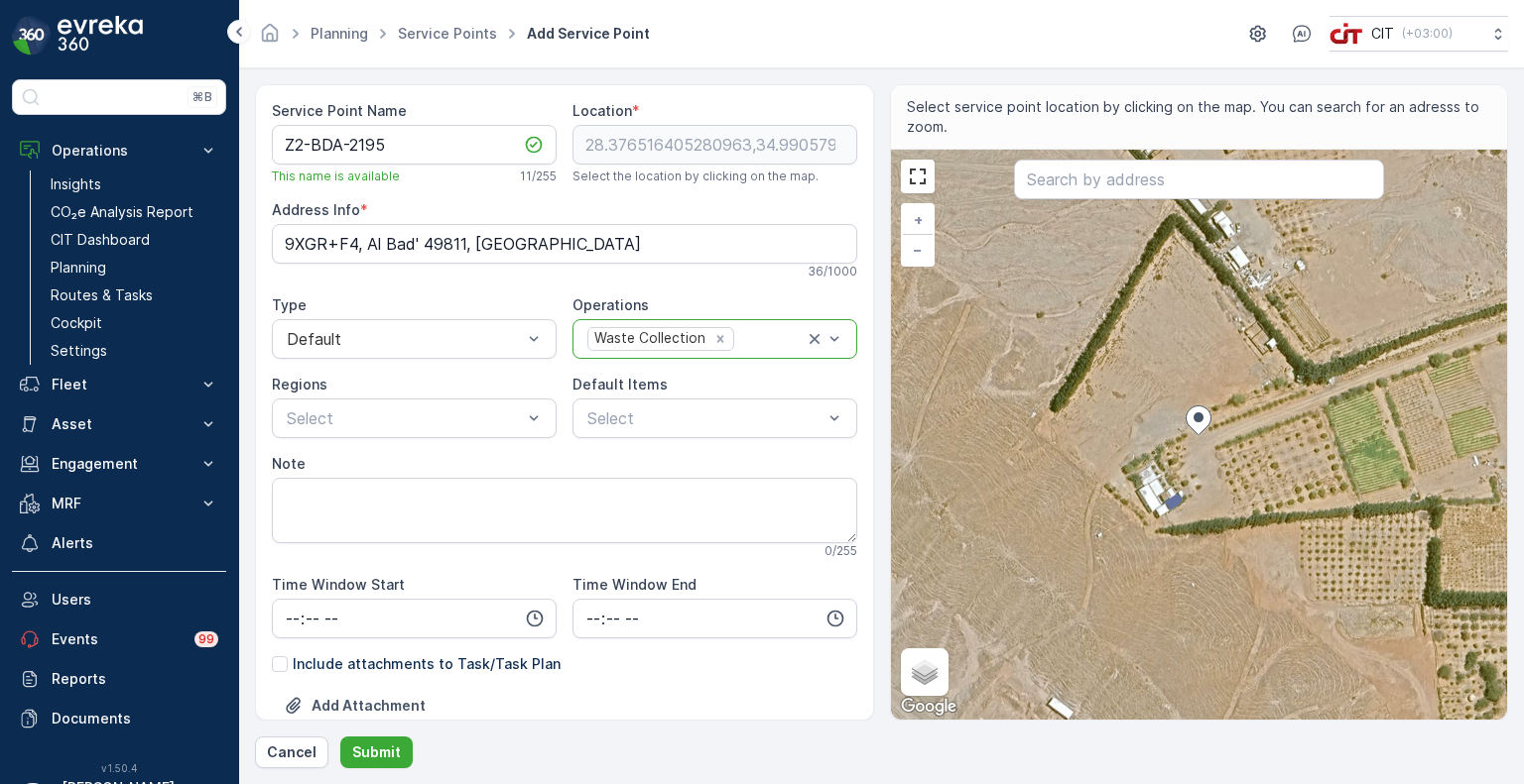
click at [636, 336] on div "Waste Collection" at bounding box center [648, 338] width 120 height 21
click at [646, 451] on span "Remote Collection" at bounding box center [653, 455] width 137 height 18
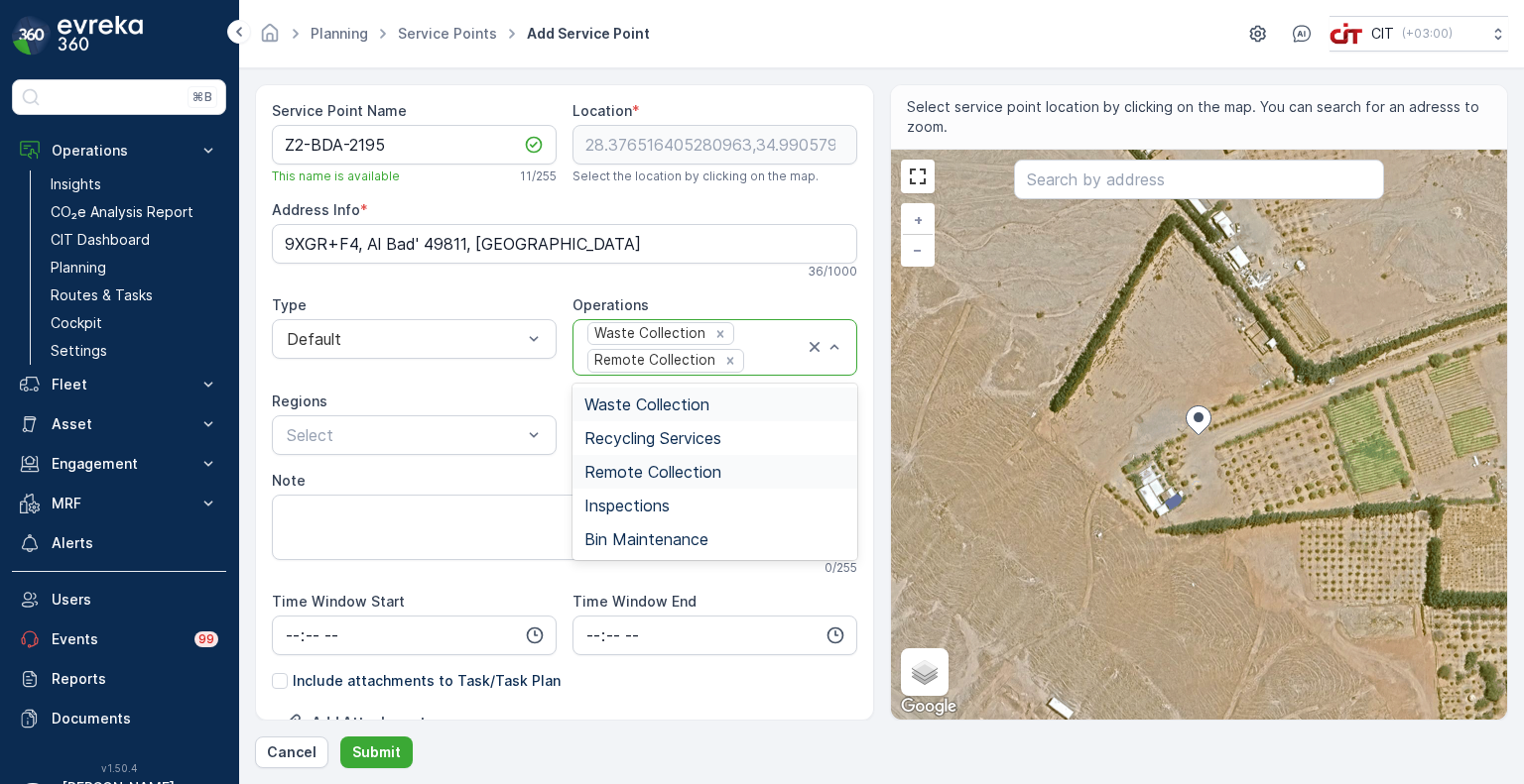
click at [619, 363] on div "Remote Collection" at bounding box center [653, 360] width 130 height 21
click at [631, 531] on span "Bin Maintenance" at bounding box center [646, 540] width 124 height 18
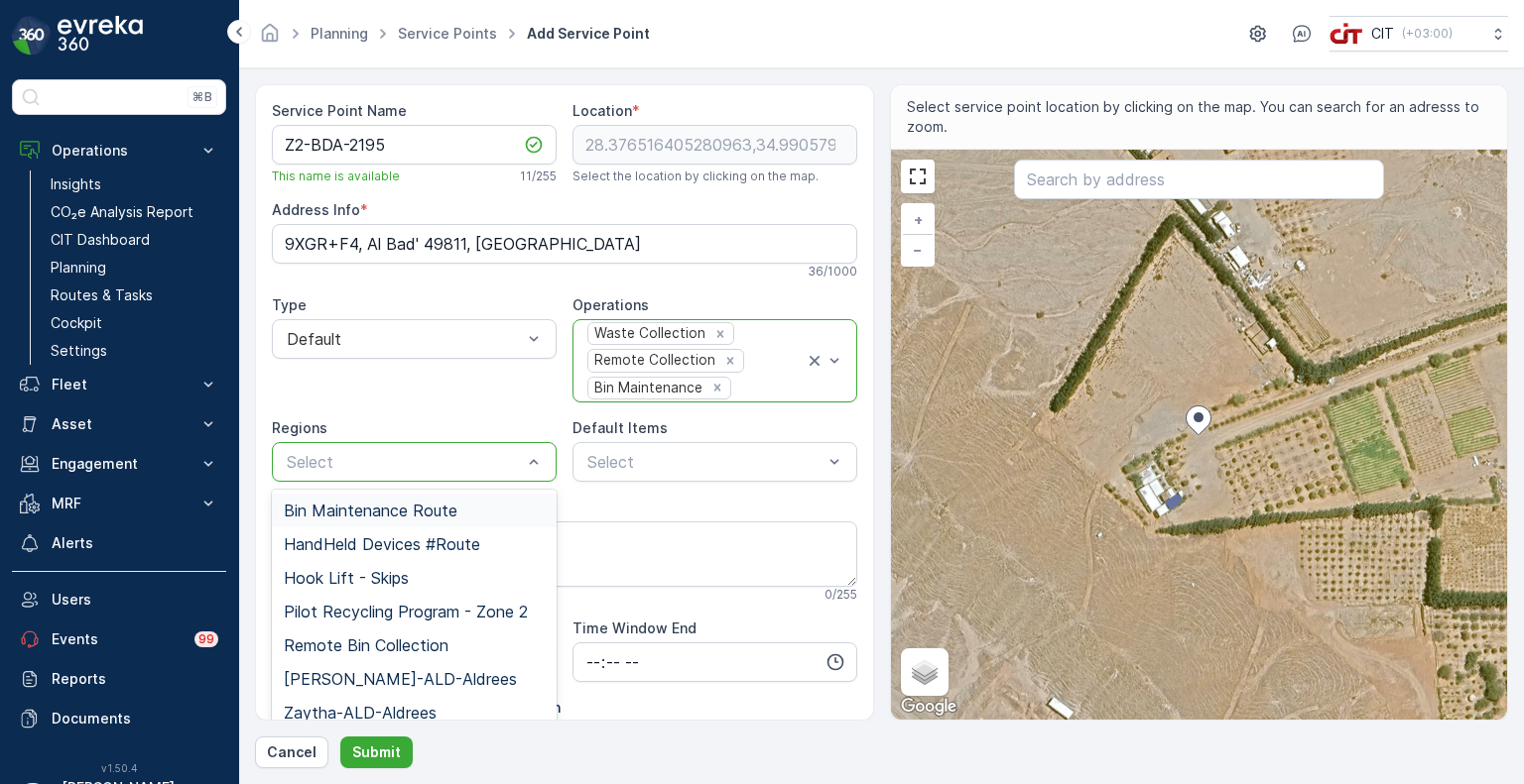
click at [382, 461] on div at bounding box center [404, 462] width 240 height 18
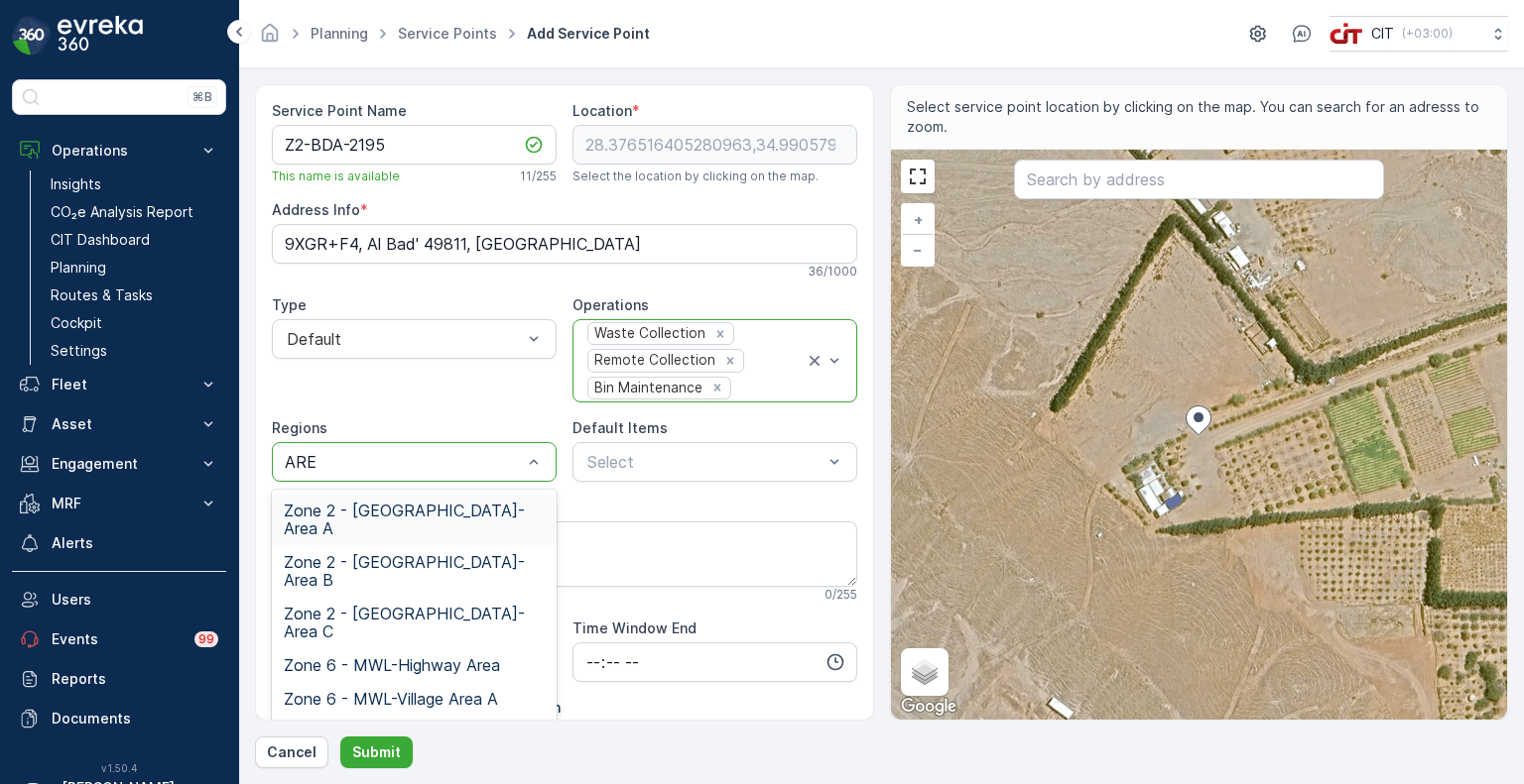
type input "AREA"
click at [405, 503] on span "Zone 2 - ALBADA-Area A" at bounding box center [414, 520] width 260 height 36
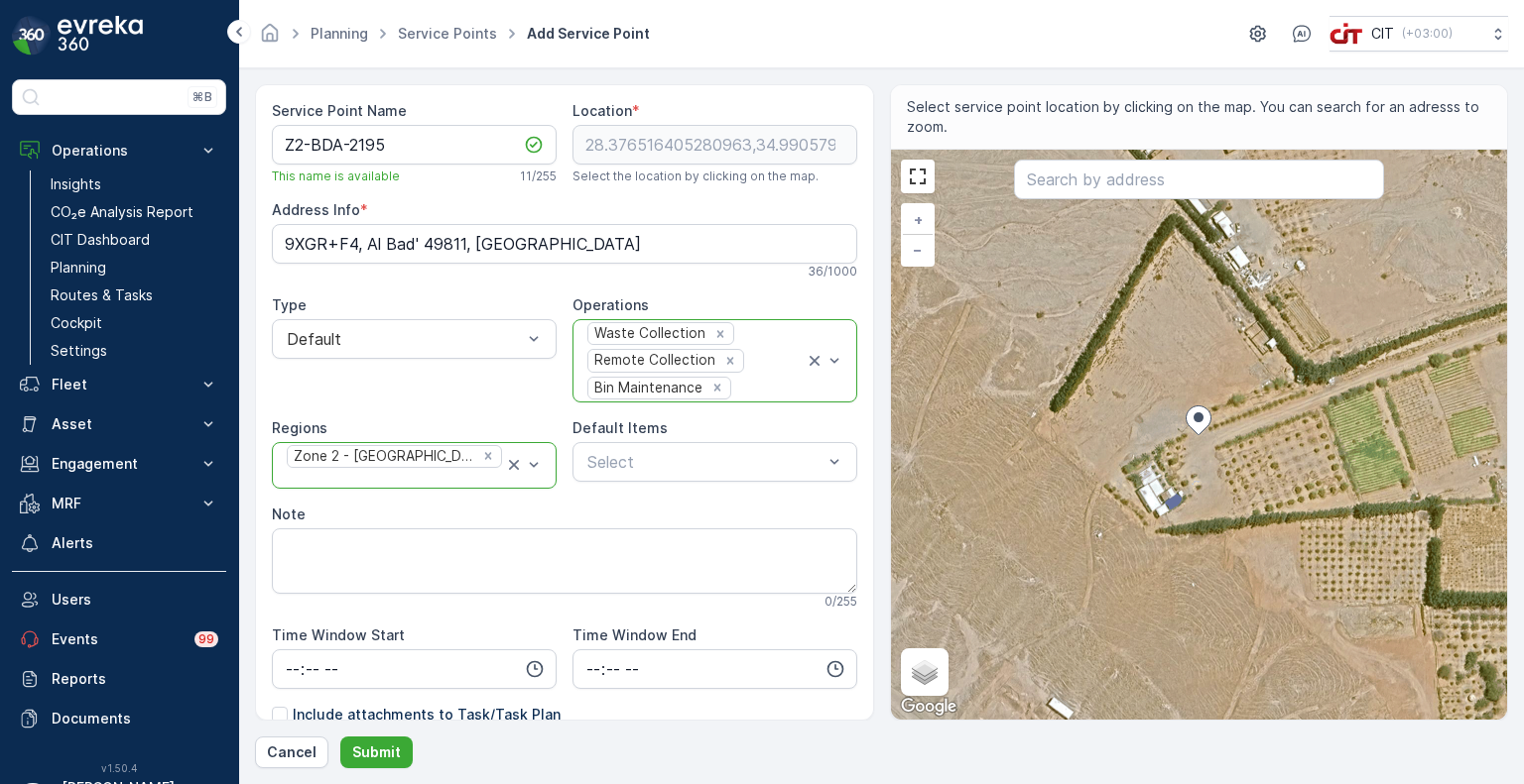
click at [289, 470] on input "text" at bounding box center [286, 479] width 5 height 18
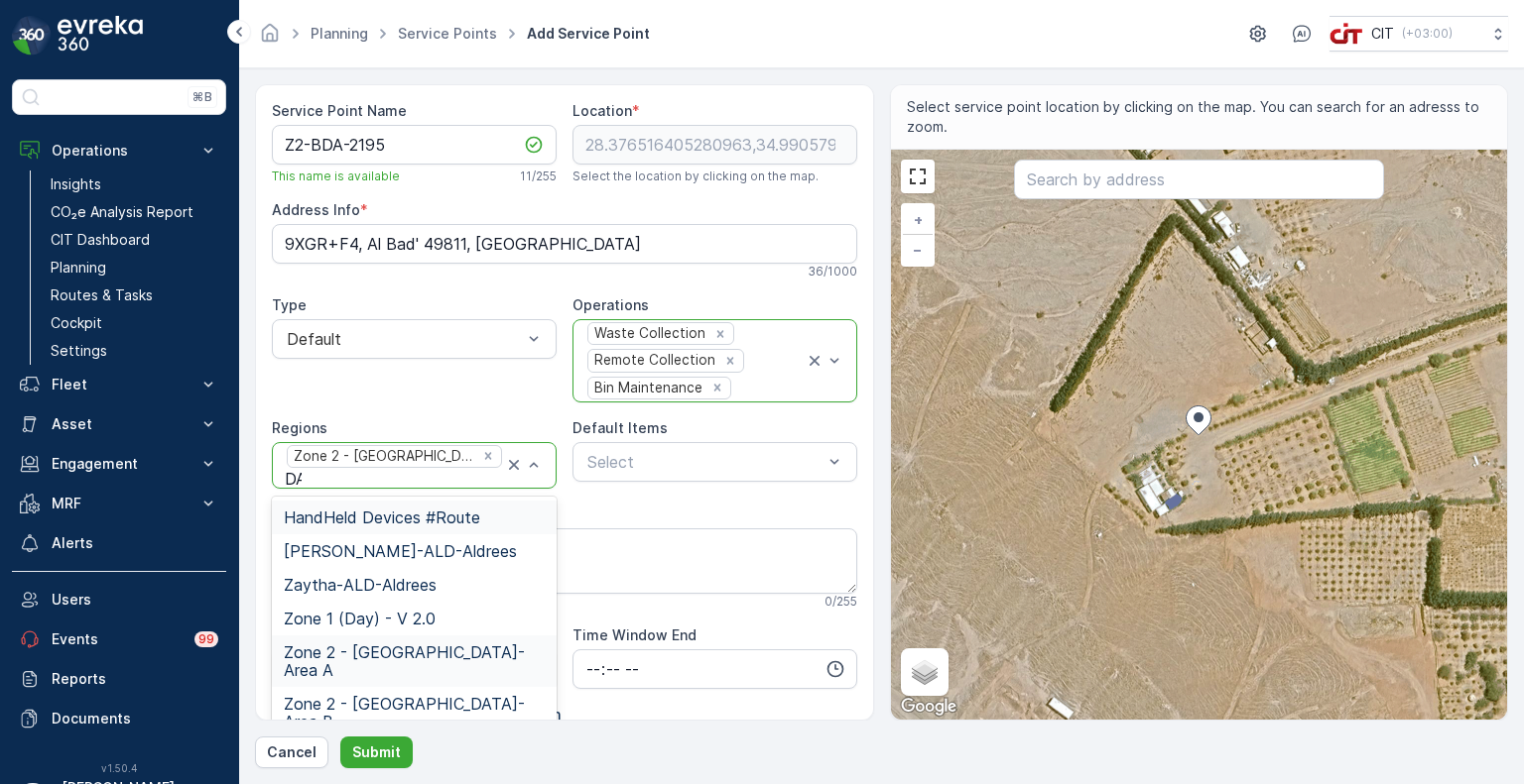
type input "DAY"
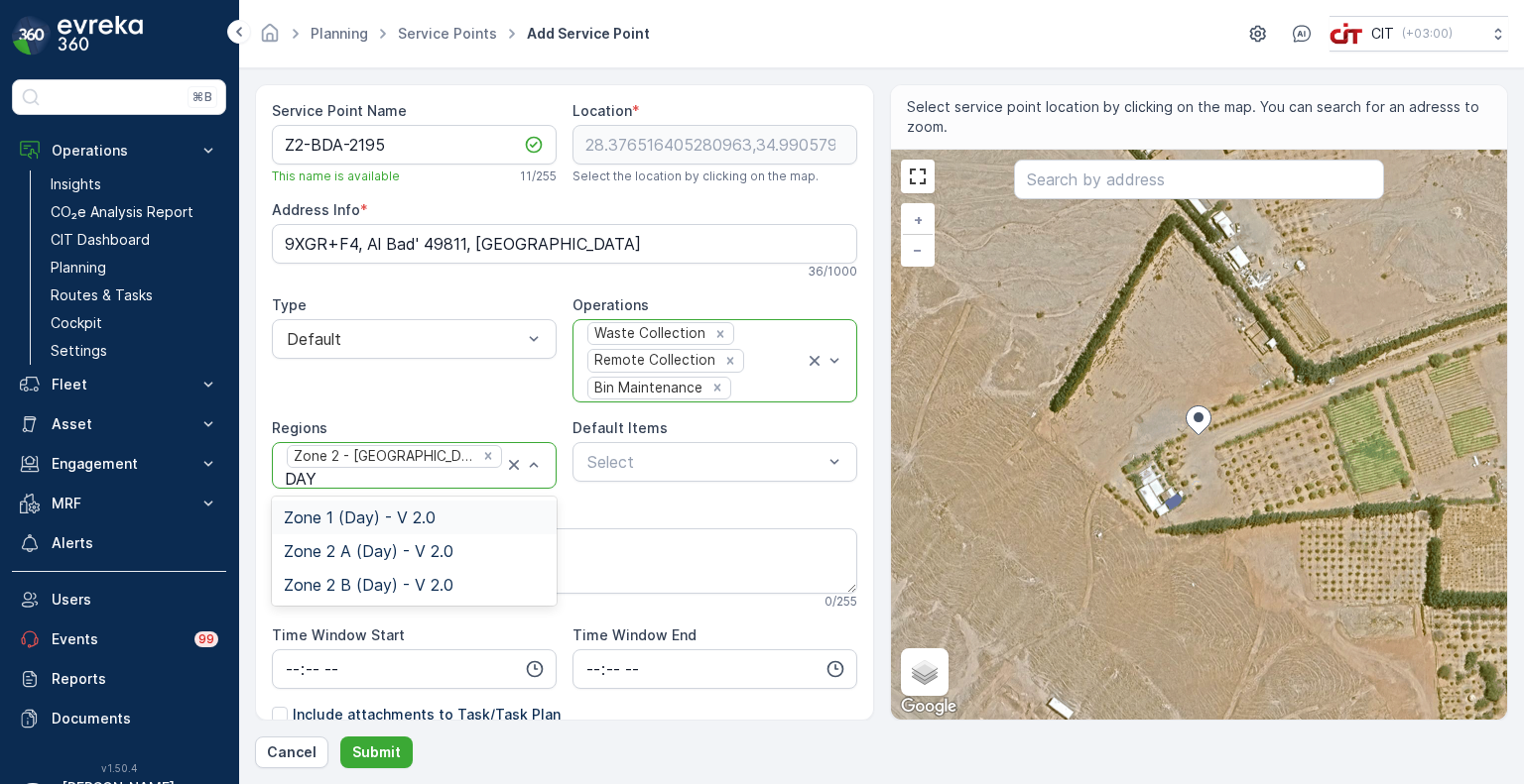
click at [637, 500] on div "Service Point Name Z2-BDA-2195 This name is available 11 / 255 Location * 28.37…" at bounding box center [564, 496] width 586 height 790
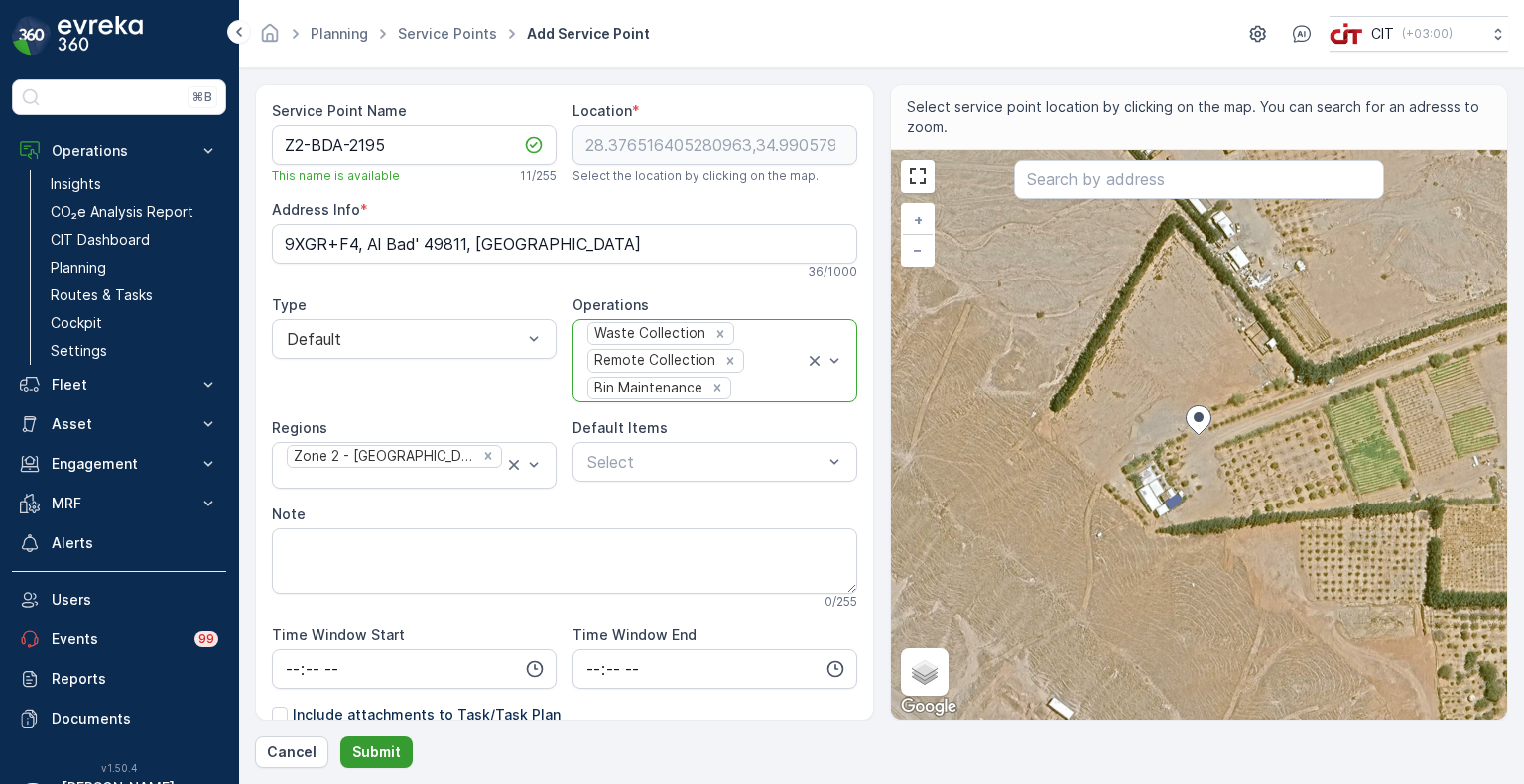
click at [379, 755] on p "Submit" at bounding box center [376, 752] width 49 height 20
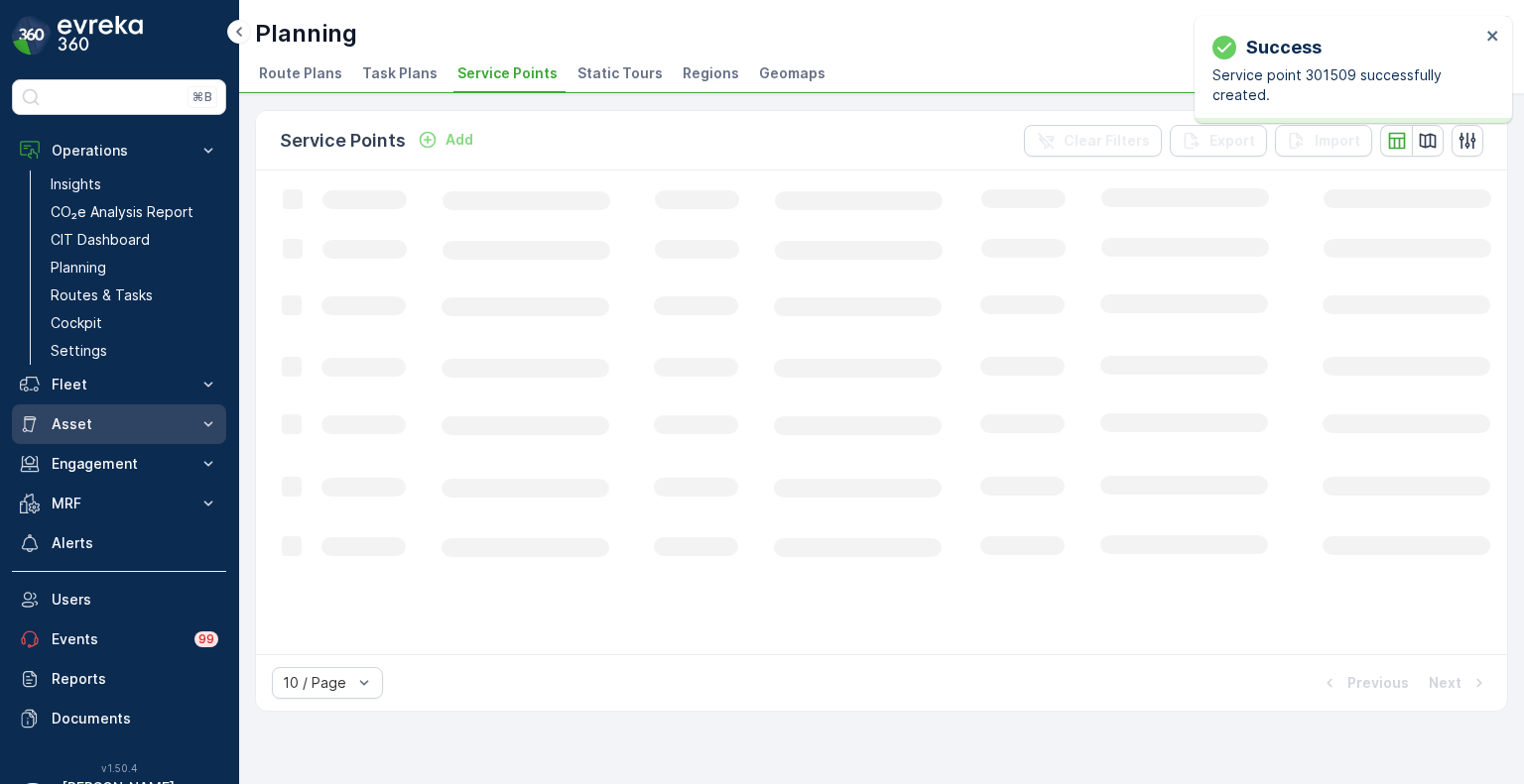
click at [75, 426] on p "Asset" at bounding box center [119, 424] width 135 height 20
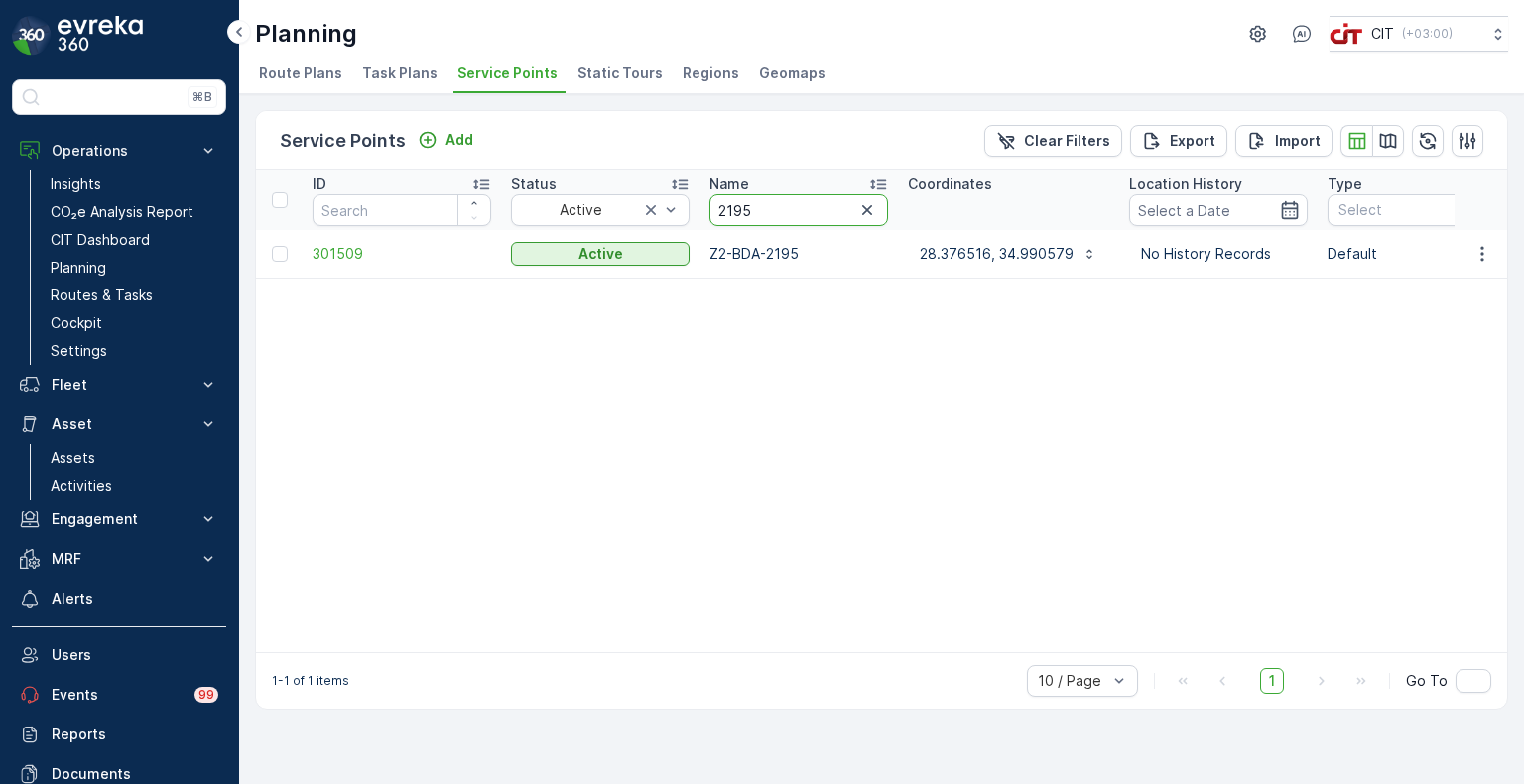
drag, startPoint x: 758, startPoint y: 208, endPoint x: 693, endPoint y: 212, distance: 65.1
click at [452, 146] on p "Add" at bounding box center [459, 140] width 28 height 20
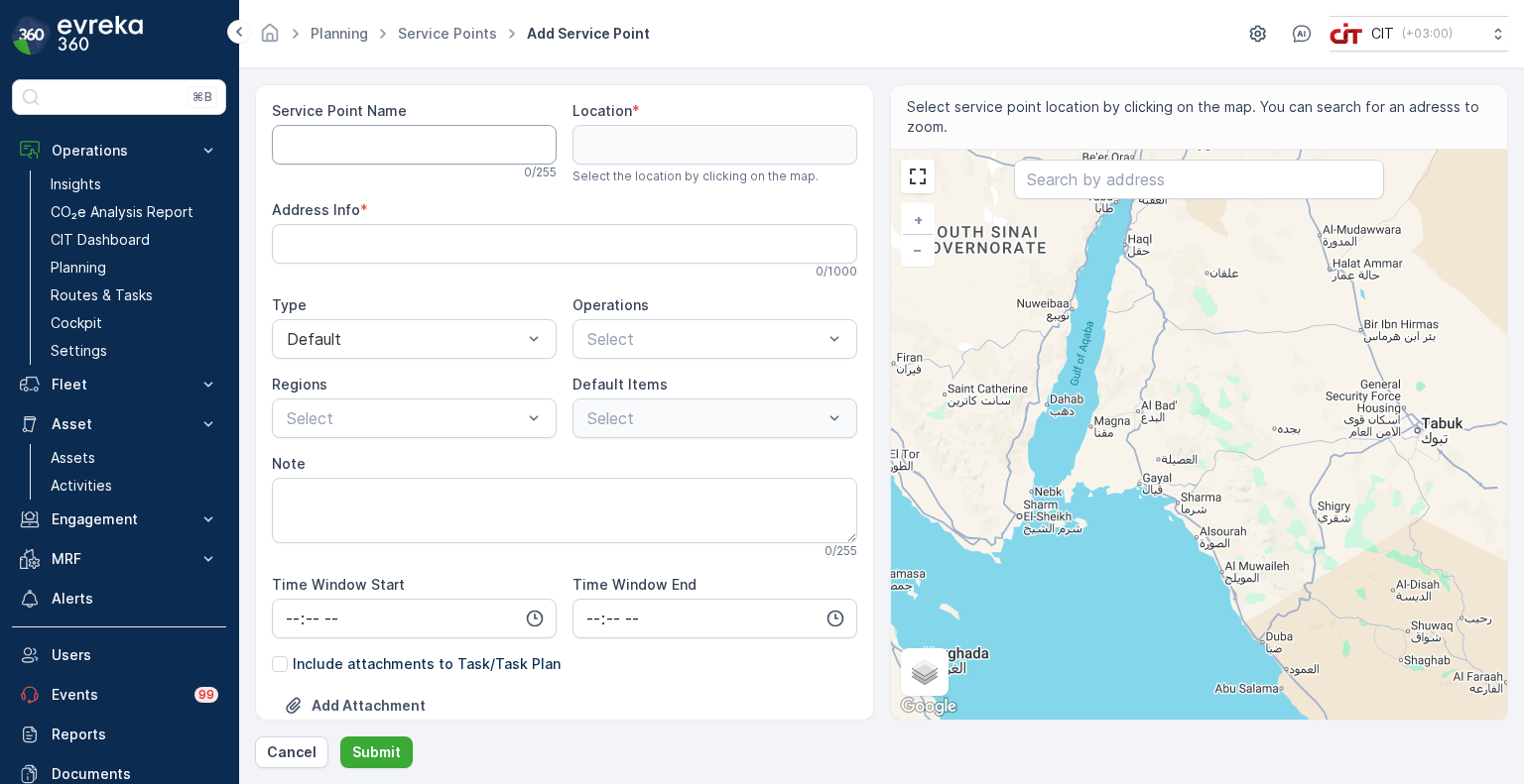
click at [452, 146] on Name "Service Point Name" at bounding box center [414, 145] width 284 height 40
type Name "Z2-BDA-0391"
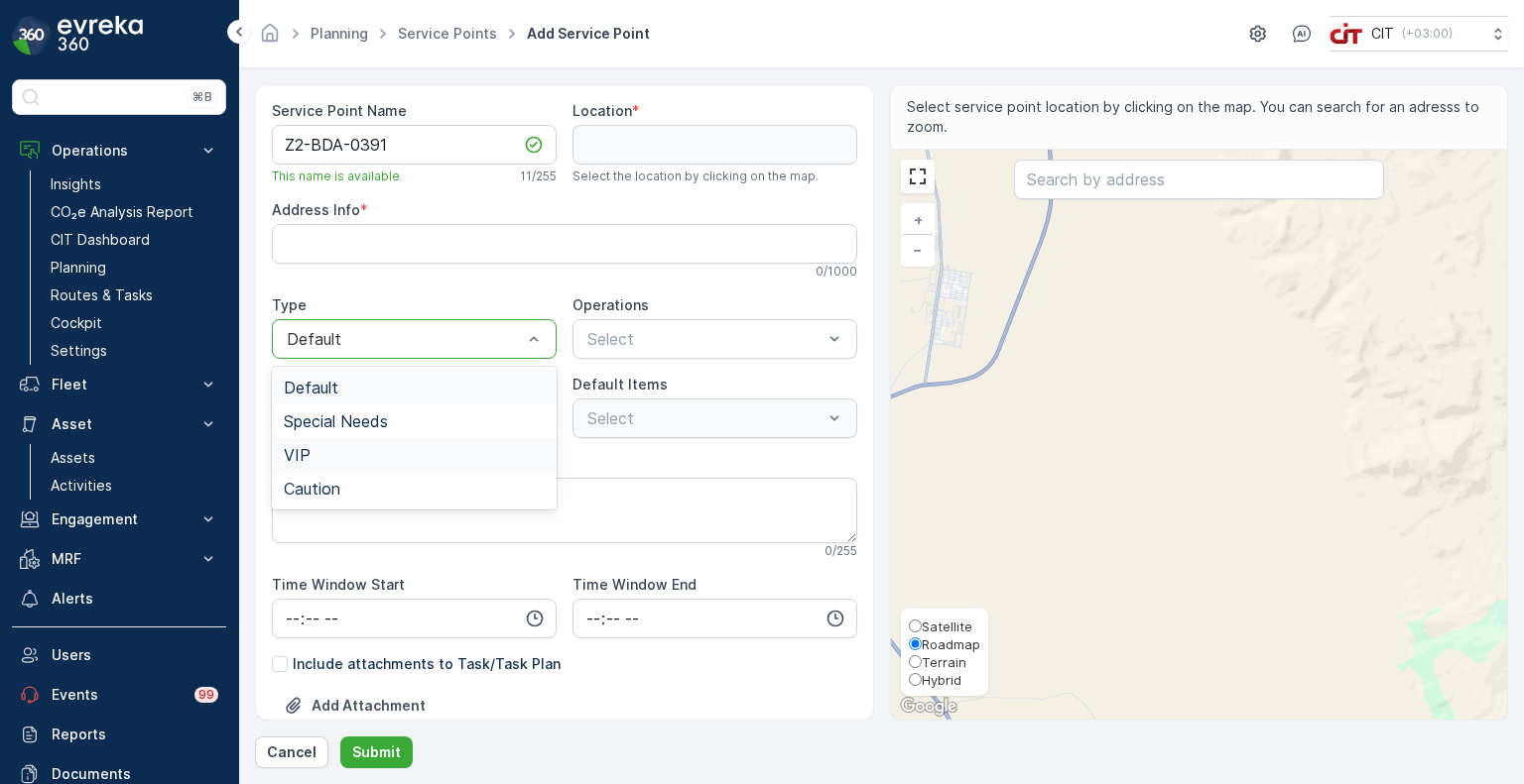
click at [936, 682] on span "Hybrid" at bounding box center [941, 681] width 40 height 16
click at [922, 682] on input "Hybrid" at bounding box center [915, 680] width 13 height 13
radio input "true"
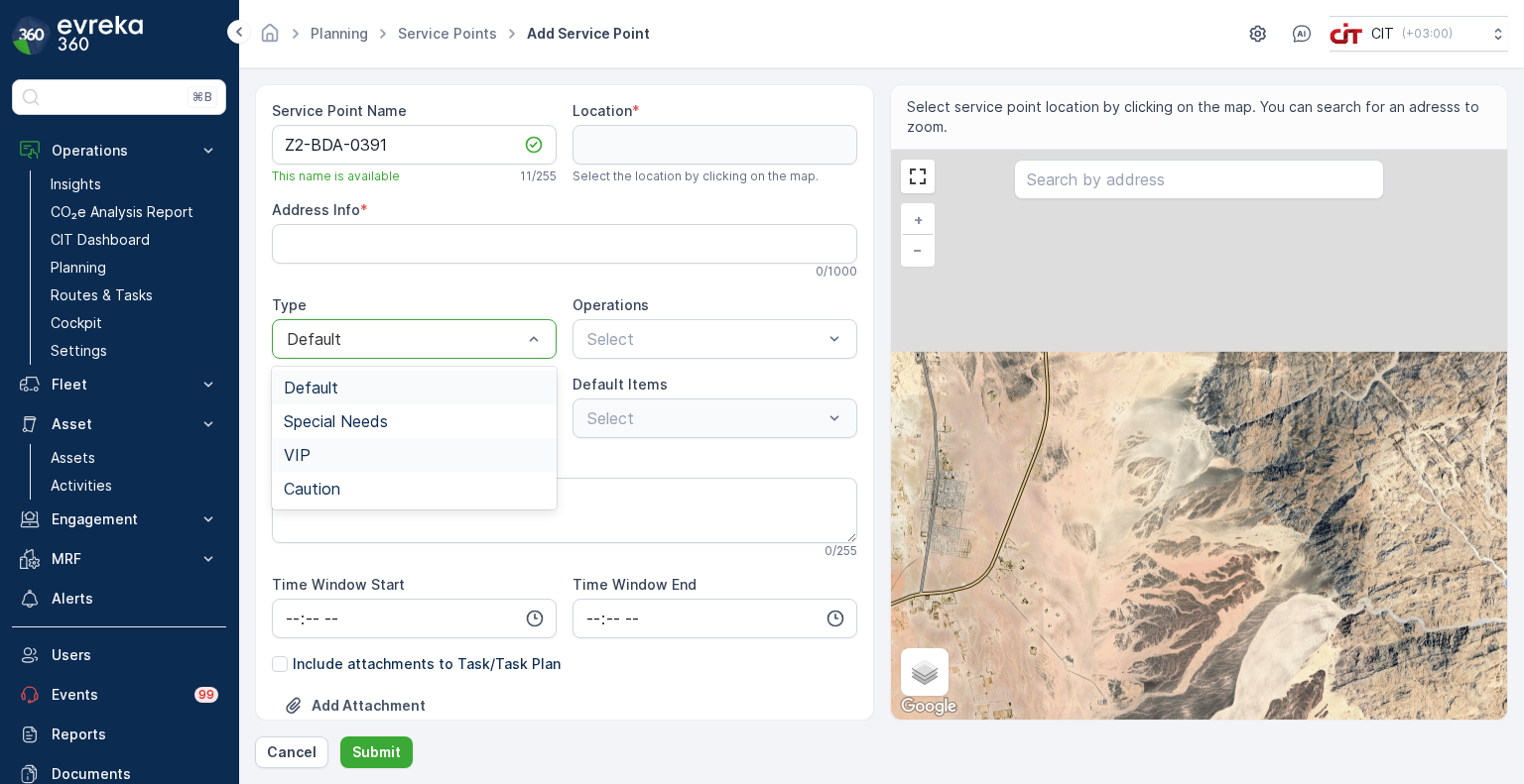
drag, startPoint x: 1023, startPoint y: 382, endPoint x: 1019, endPoint y: 594, distance: 212.0
click at [1019, 594] on div "+ − Satellite Roadmap Terrain Hybrid Leaflet Keyboard shortcuts Map Data Map da…" at bounding box center [1199, 435] width 617 height 570
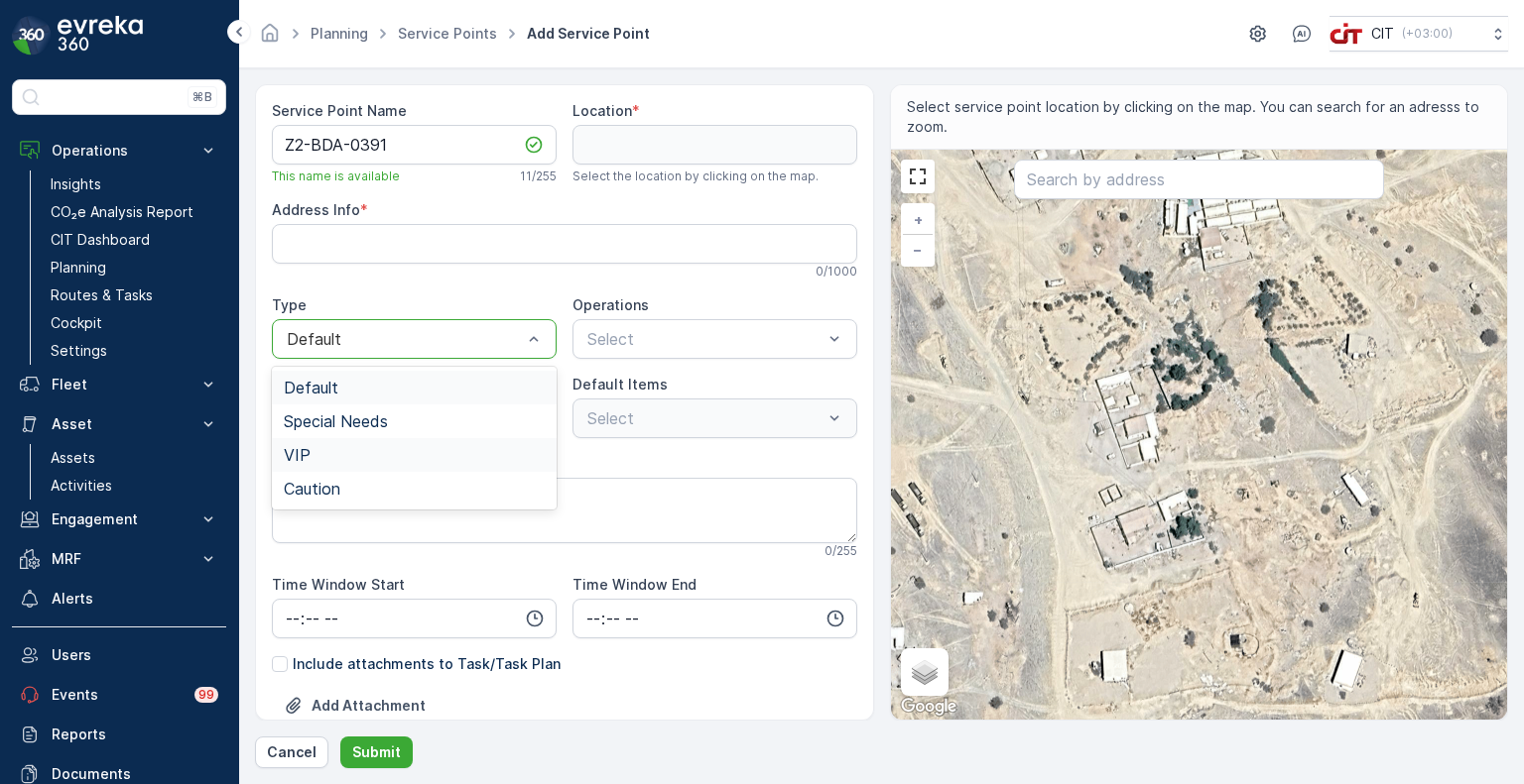
click at [1092, 401] on div "+ − Satellite Roadmap Terrain Hybrid Leaflet Keyboard shortcuts Map Data Map da…" at bounding box center [1199, 435] width 617 height 570
type input "28.423665387948056,35.04228687236818"
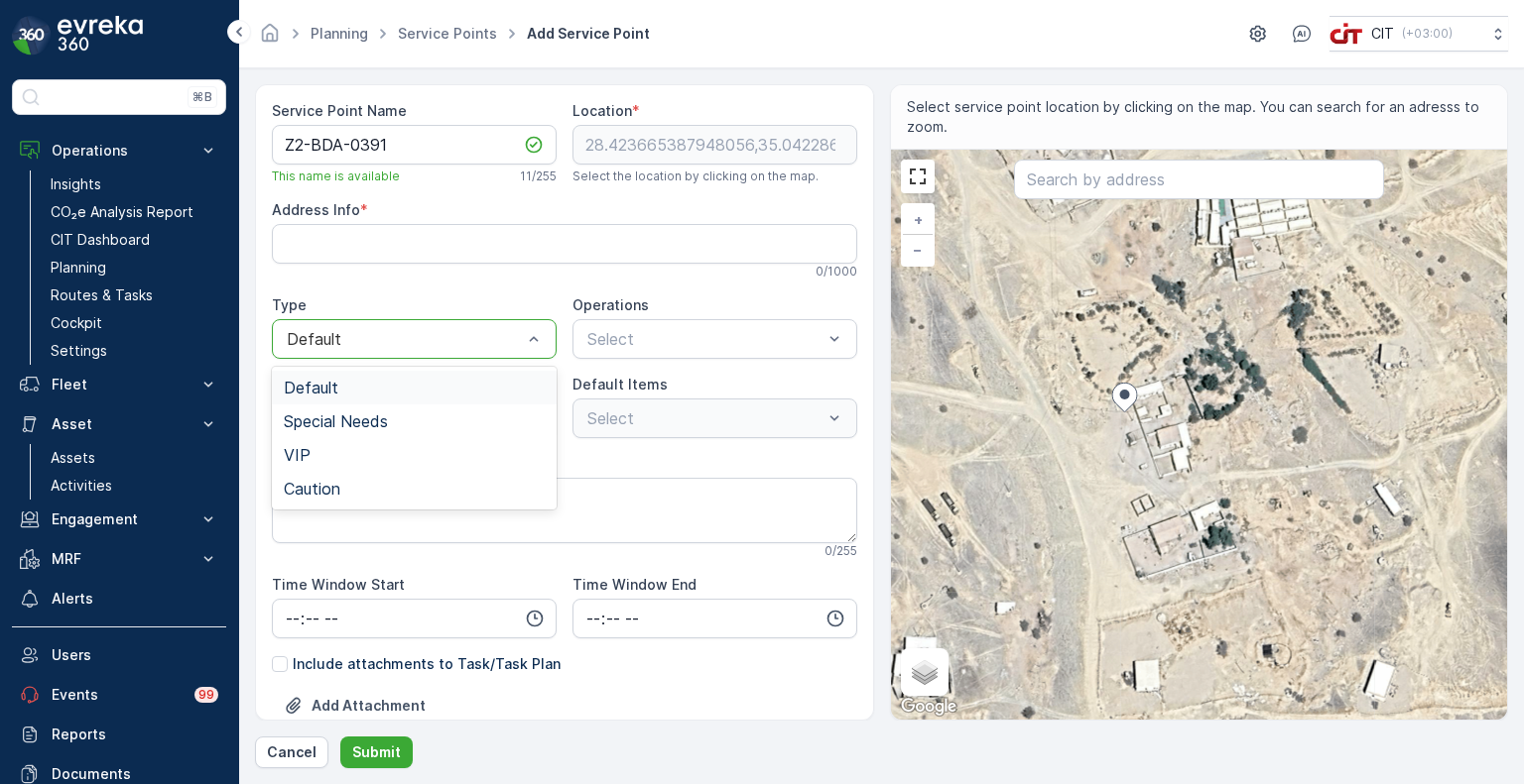
type Info "KDAA3160، 3160 الملك سعود ابن عبدالعزيز، 8491، البدع 49818, Saudi Arabia"
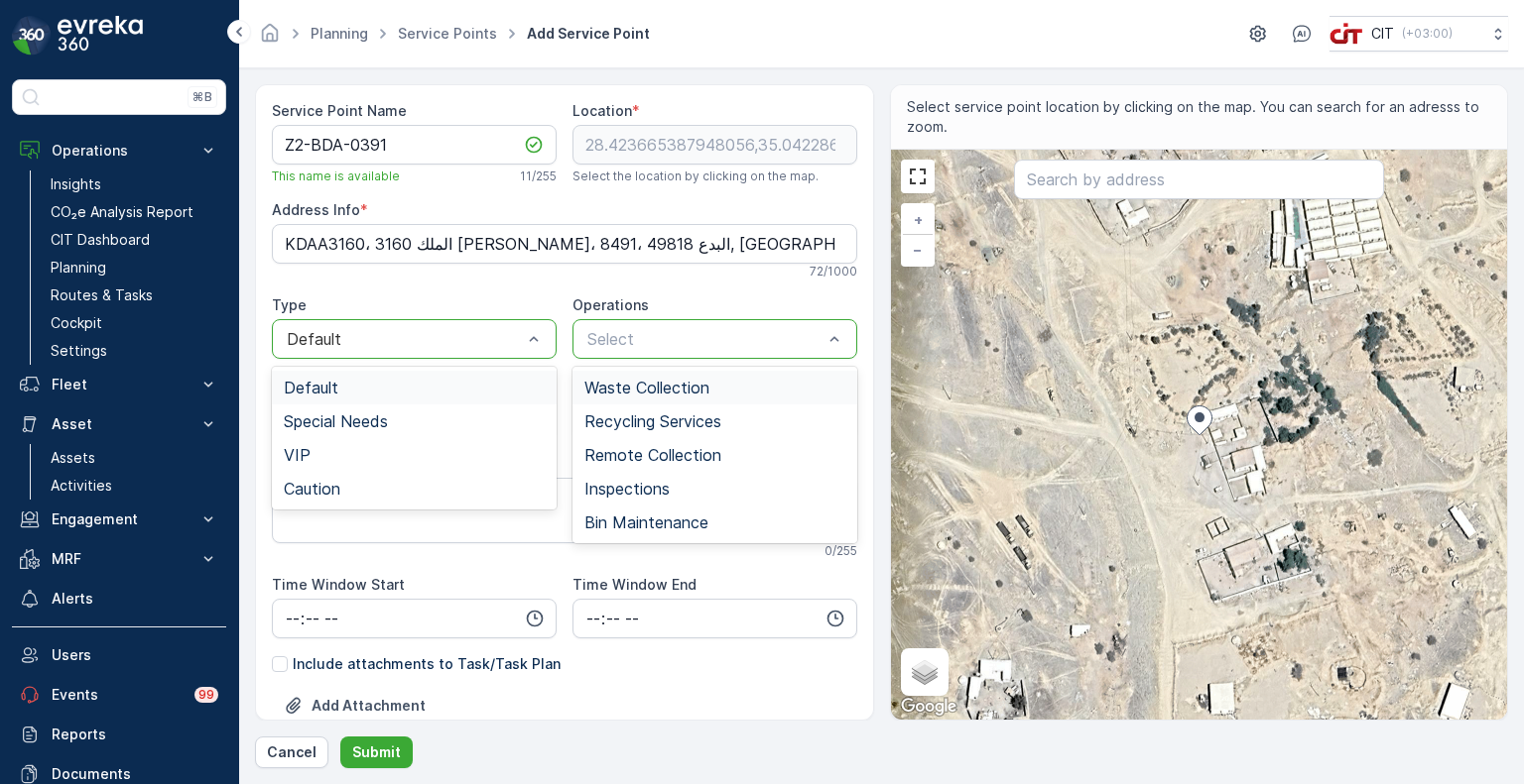
click at [639, 389] on span "Waste Collection" at bounding box center [647, 388] width 125 height 18
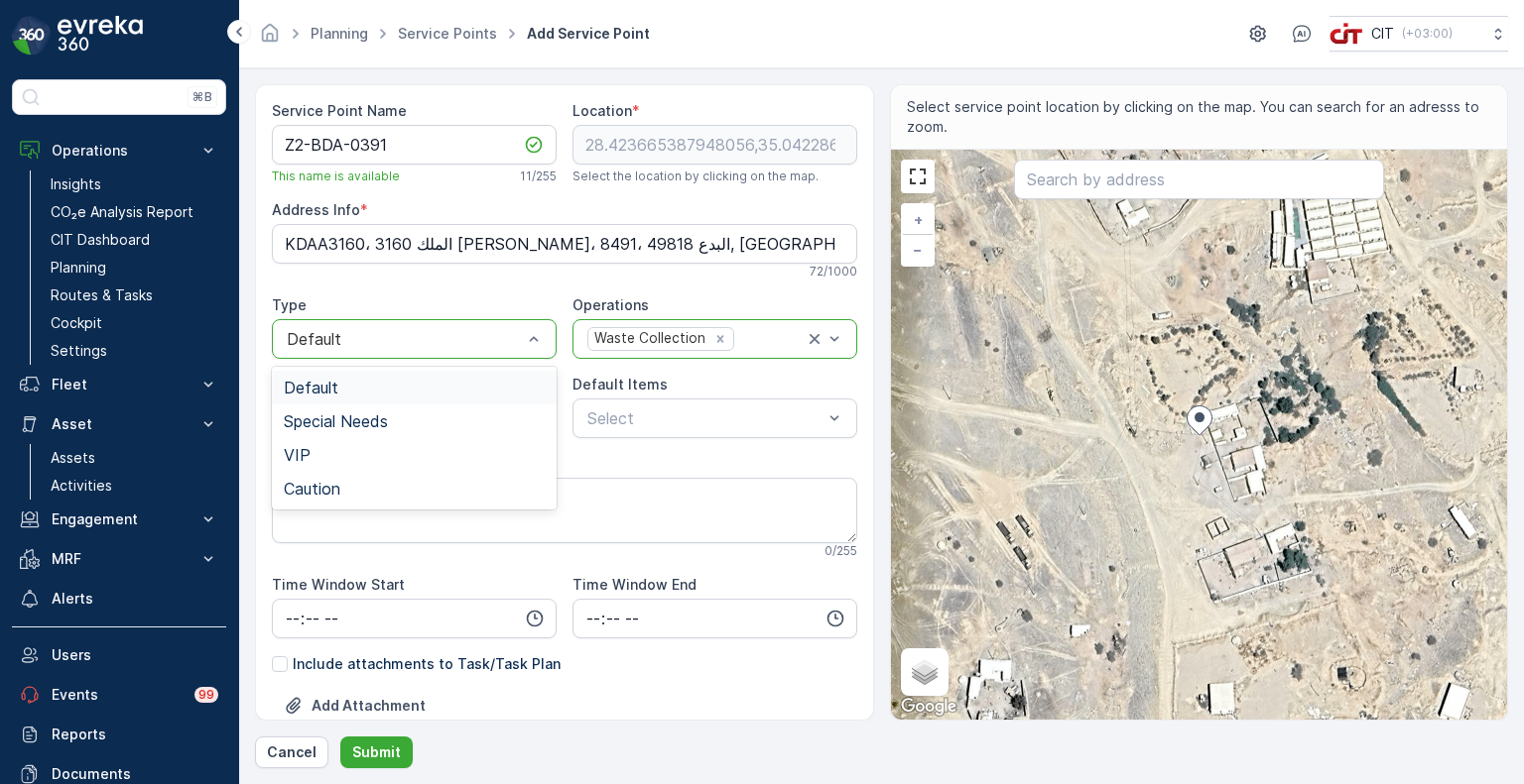
click at [623, 330] on div "Waste Collection" at bounding box center [648, 338] width 120 height 21
click at [628, 453] on span "Remote Collection" at bounding box center [653, 455] width 137 height 18
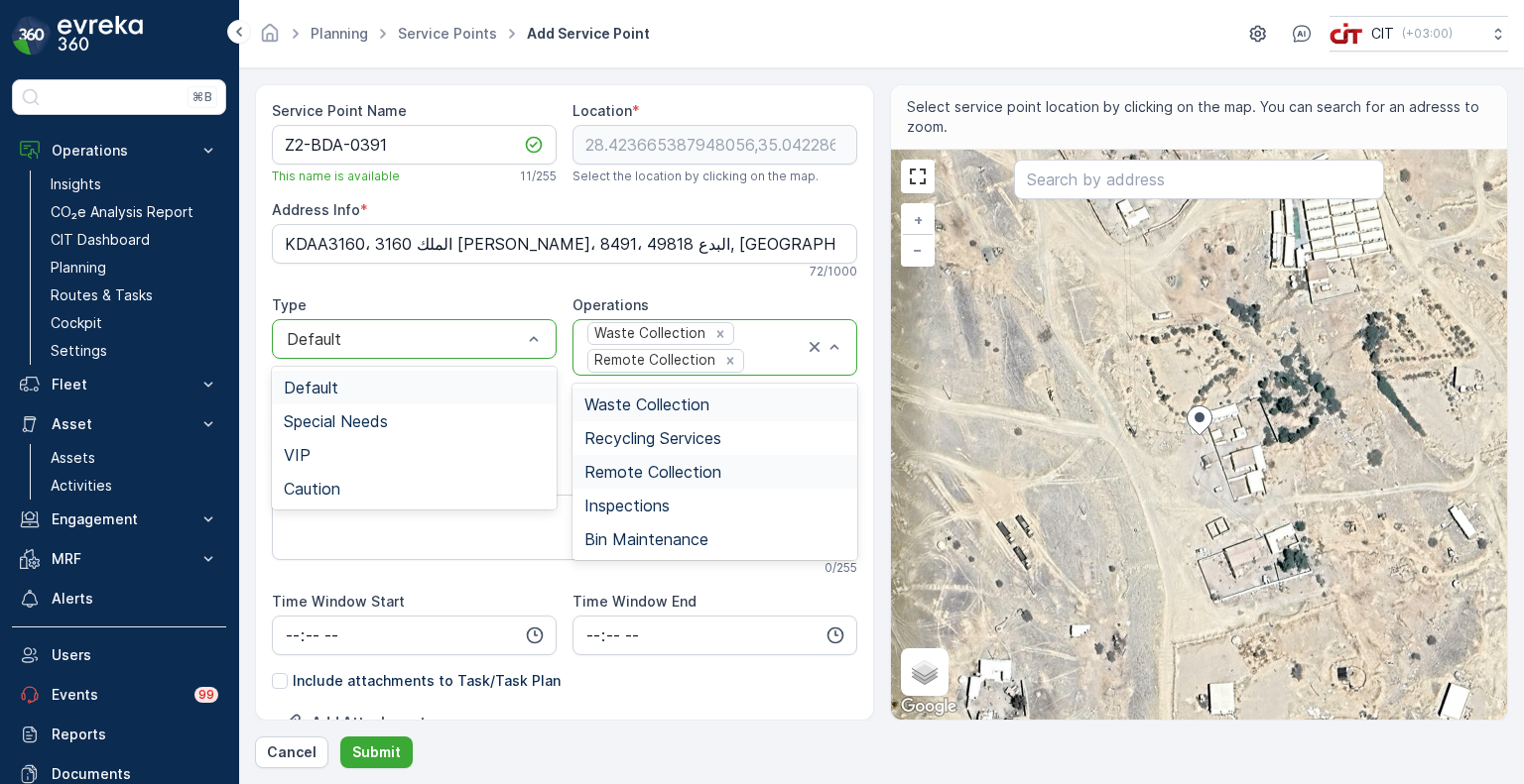
click at [634, 345] on div "Waste Collection Remote Collection" at bounding box center [695, 347] width 220 height 55
click at [637, 541] on span "Bin Maintenance" at bounding box center [646, 540] width 124 height 18
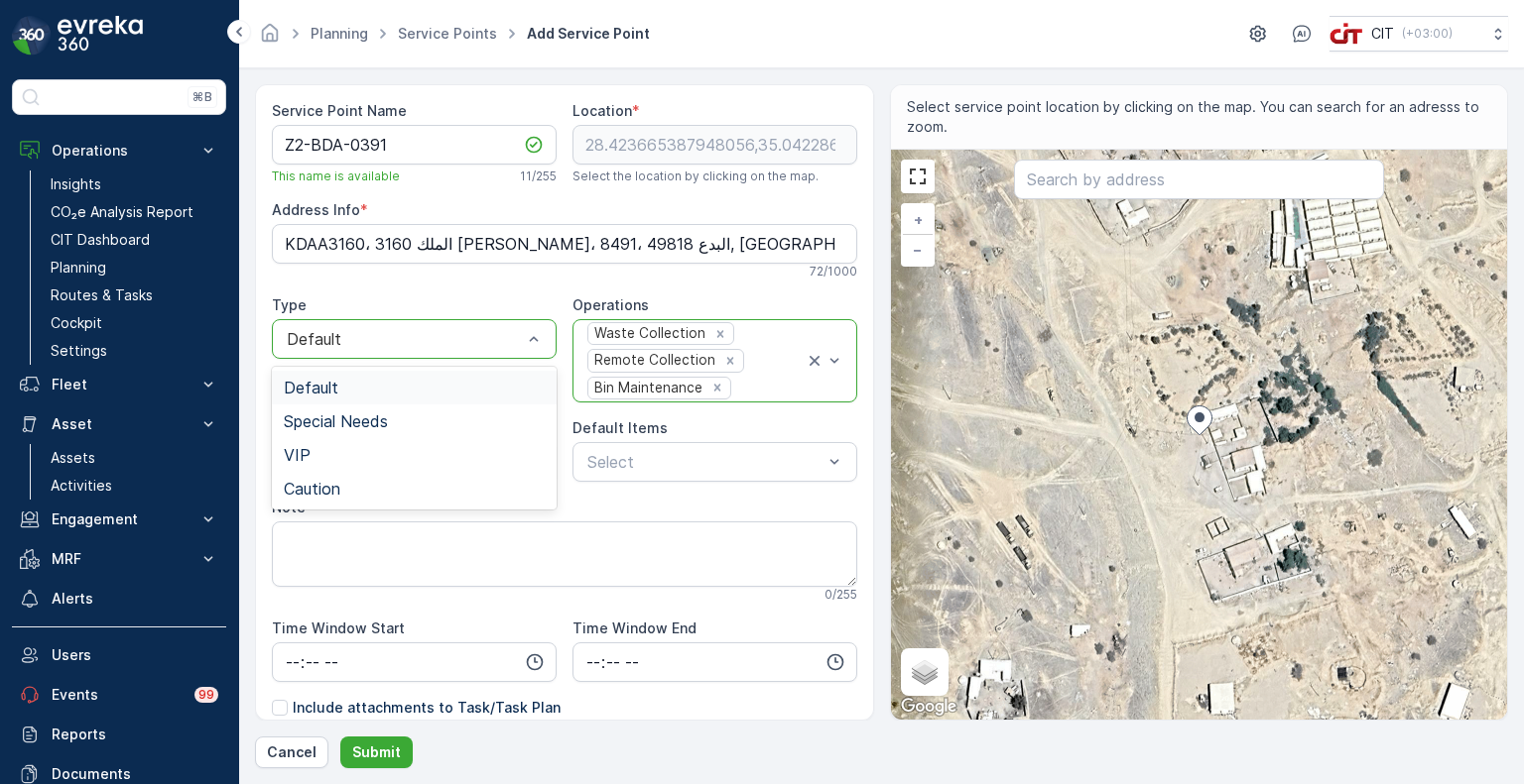
click at [492, 341] on div at bounding box center [404, 339] width 240 height 18
click at [491, 341] on div at bounding box center [404, 339] width 240 height 18
click at [417, 413] on div "Special Needs" at bounding box center [414, 421] width 260 height 18
click at [393, 446] on div "Select" at bounding box center [414, 462] width 284 height 40
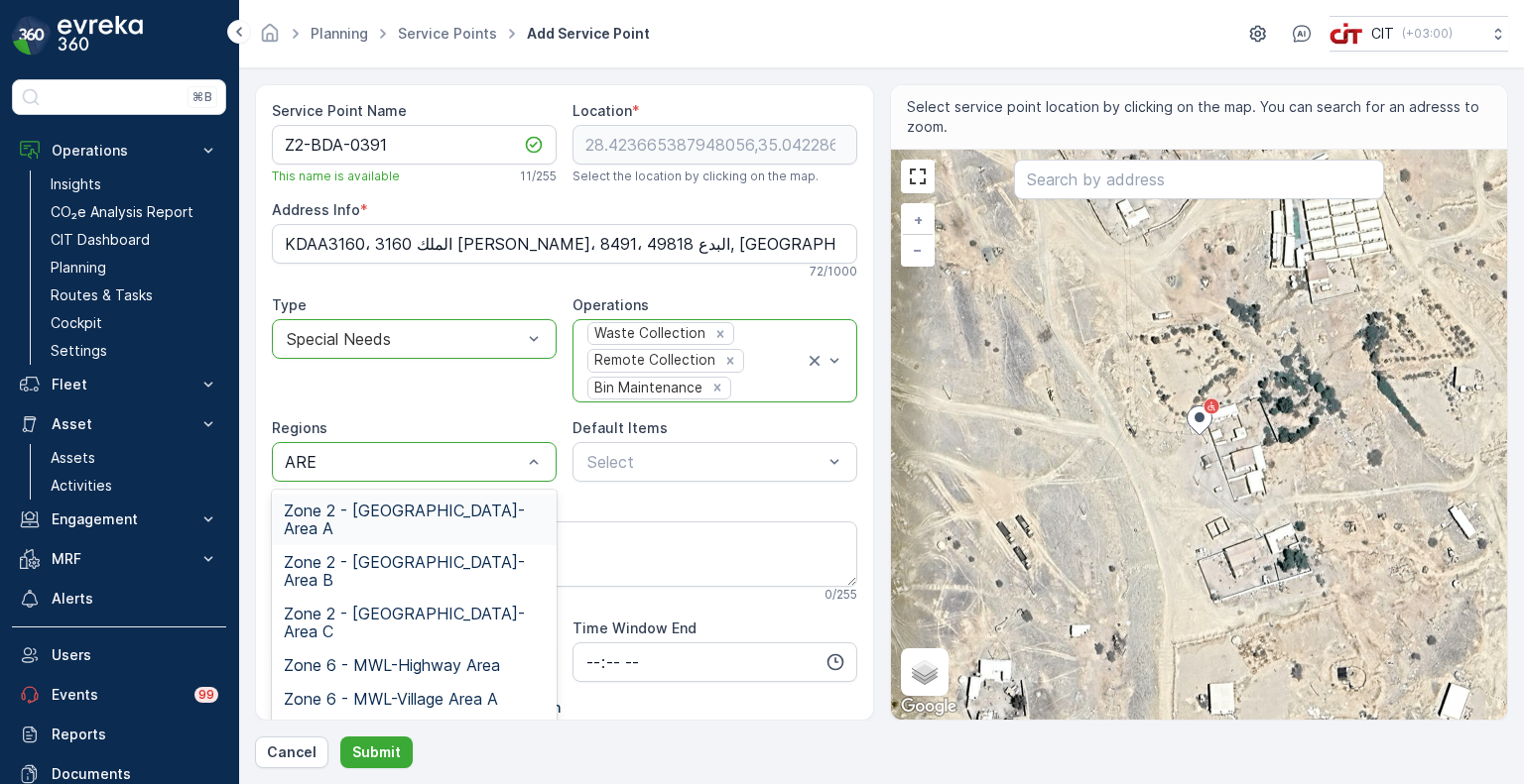
type input "AREA"
click at [421, 507] on span "Zone 2 - ALBADA-Area A" at bounding box center [414, 520] width 260 height 36
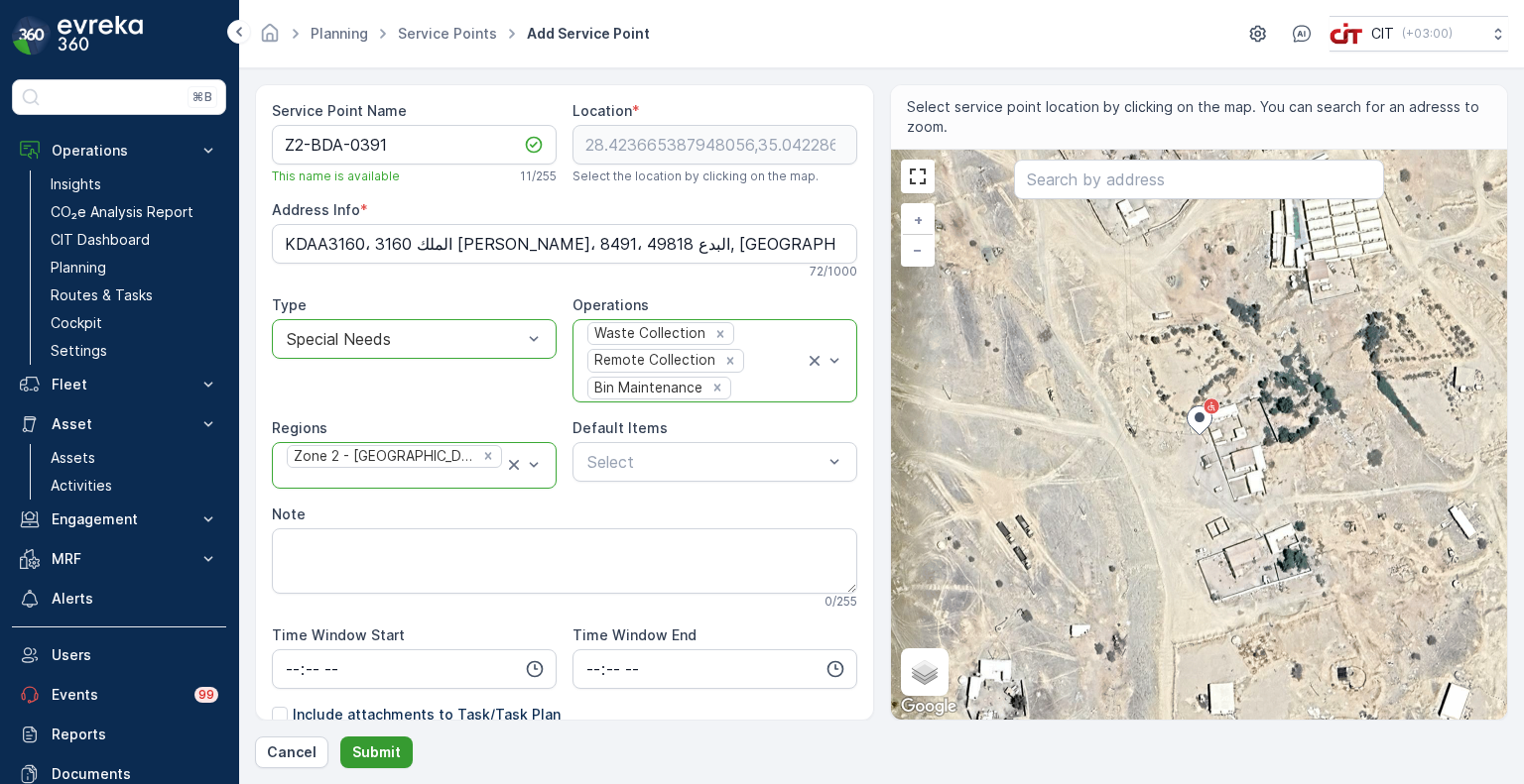
click at [380, 750] on p "Submit" at bounding box center [376, 752] width 49 height 20
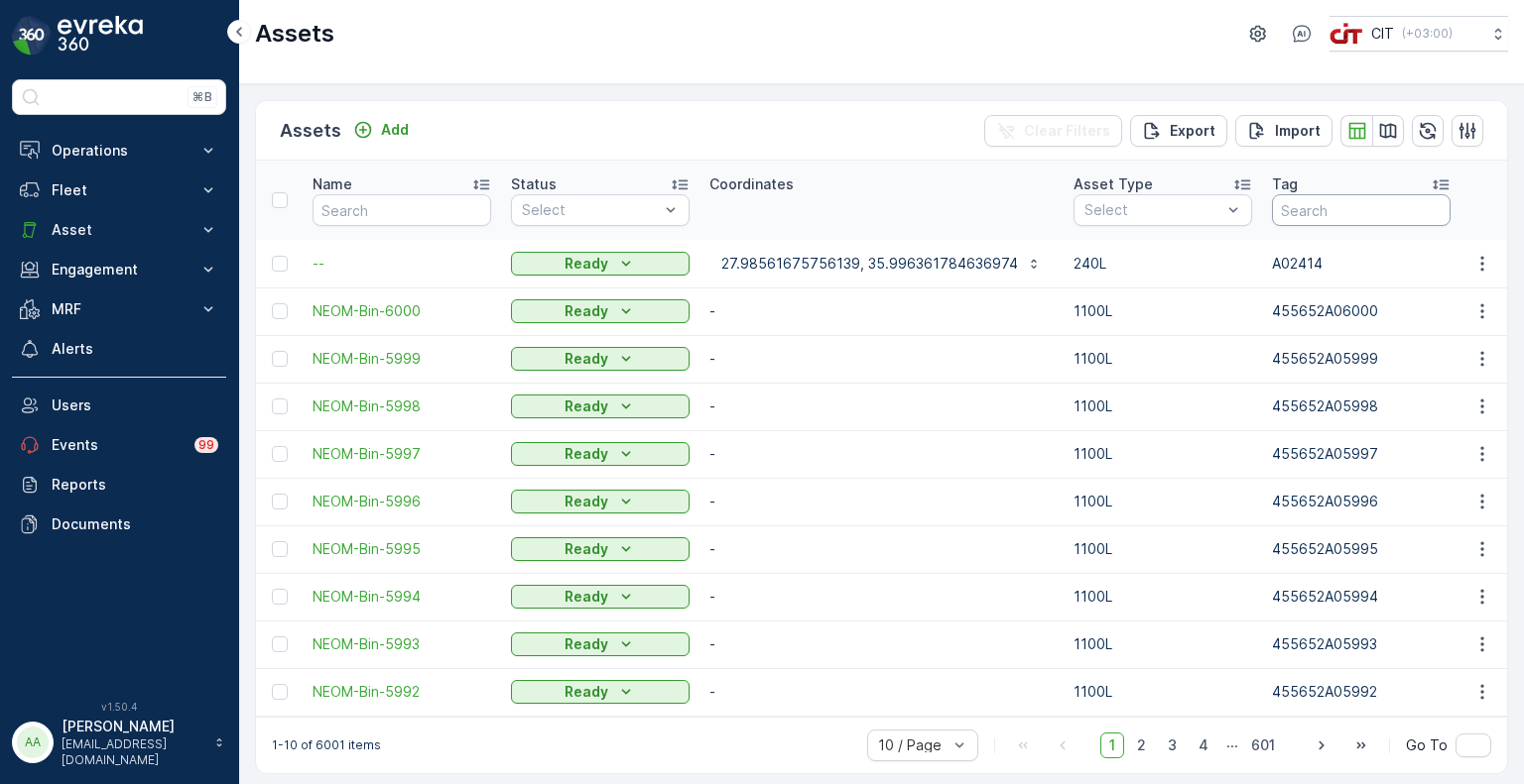
click at [1297, 214] on input "text" at bounding box center [1361, 211] width 179 height 32
paste input "2195"
type input "2195"
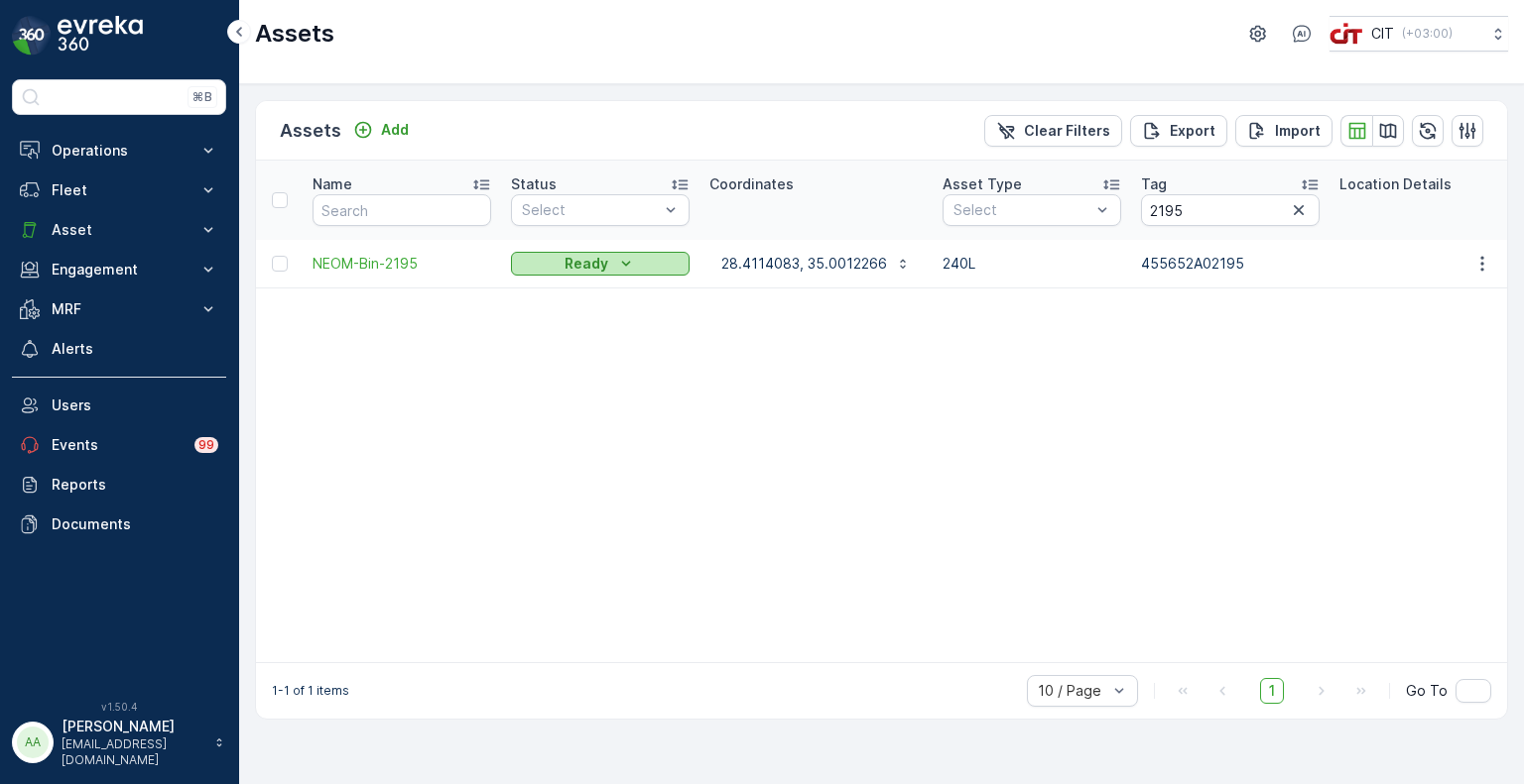
click at [595, 266] on p "Ready" at bounding box center [587, 263] width 44 height 20
click at [568, 294] on span "On Field" at bounding box center [550, 292] width 55 height 20
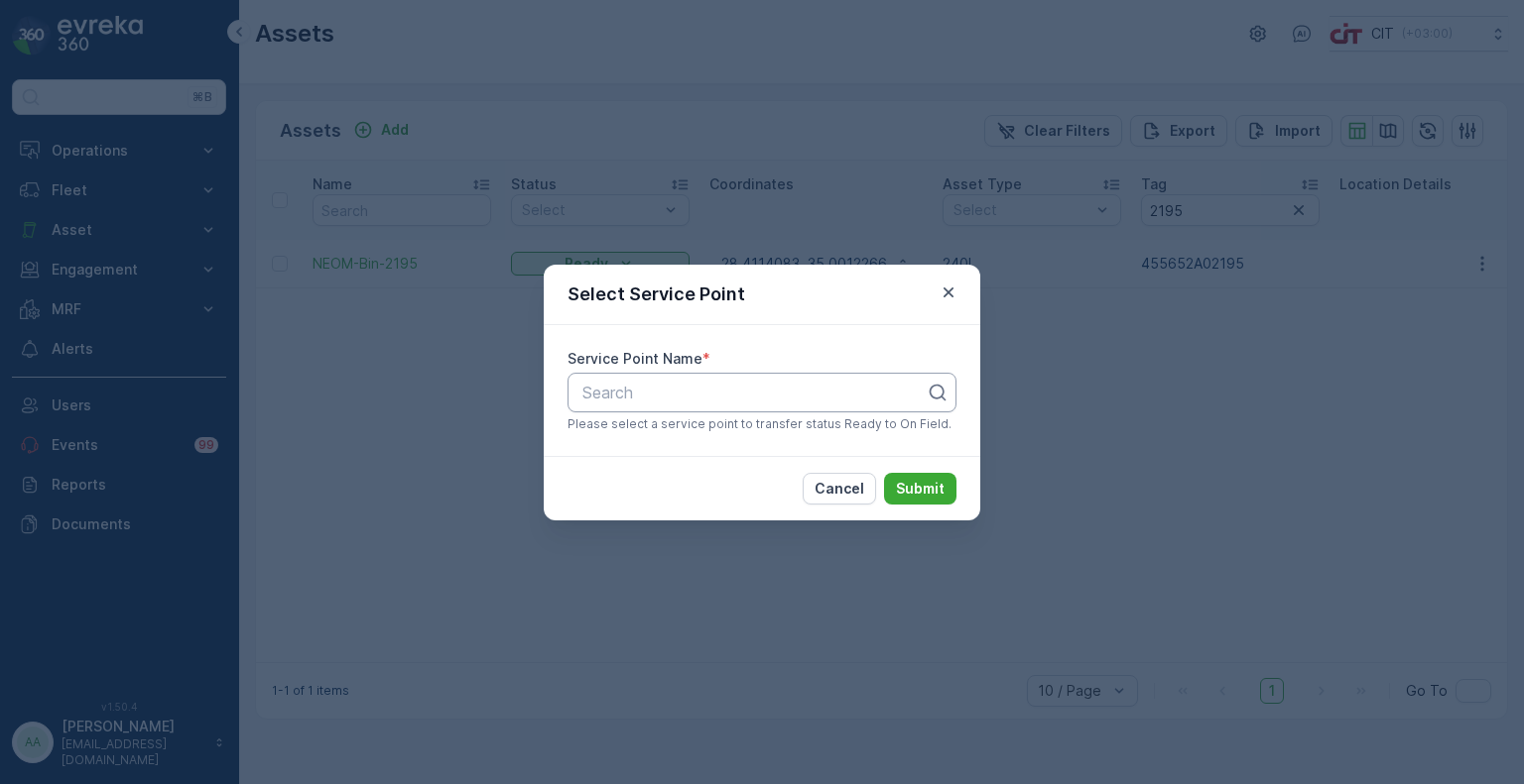
click at [781, 392] on div at bounding box center [754, 392] width 347 height 18
type input "-2195"
click at [656, 447] on span "Z2-BDA-2195" at bounding box center [629, 441] width 100 height 18
click at [935, 497] on p "Submit" at bounding box center [920, 489] width 49 height 20
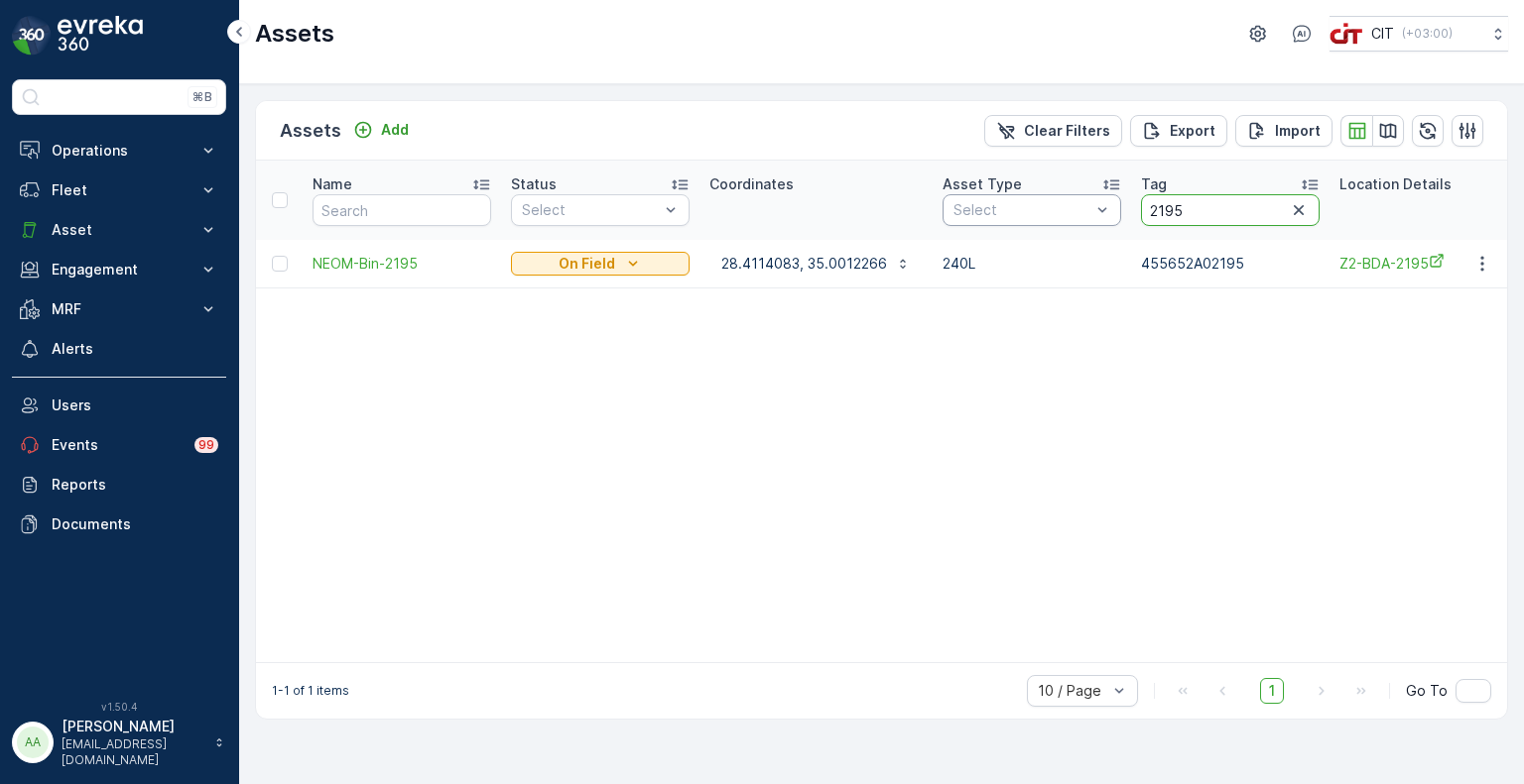
drag, startPoint x: 1180, startPoint y: 214, endPoint x: 1097, endPoint y: 214, distance: 83.0
type input "00391"
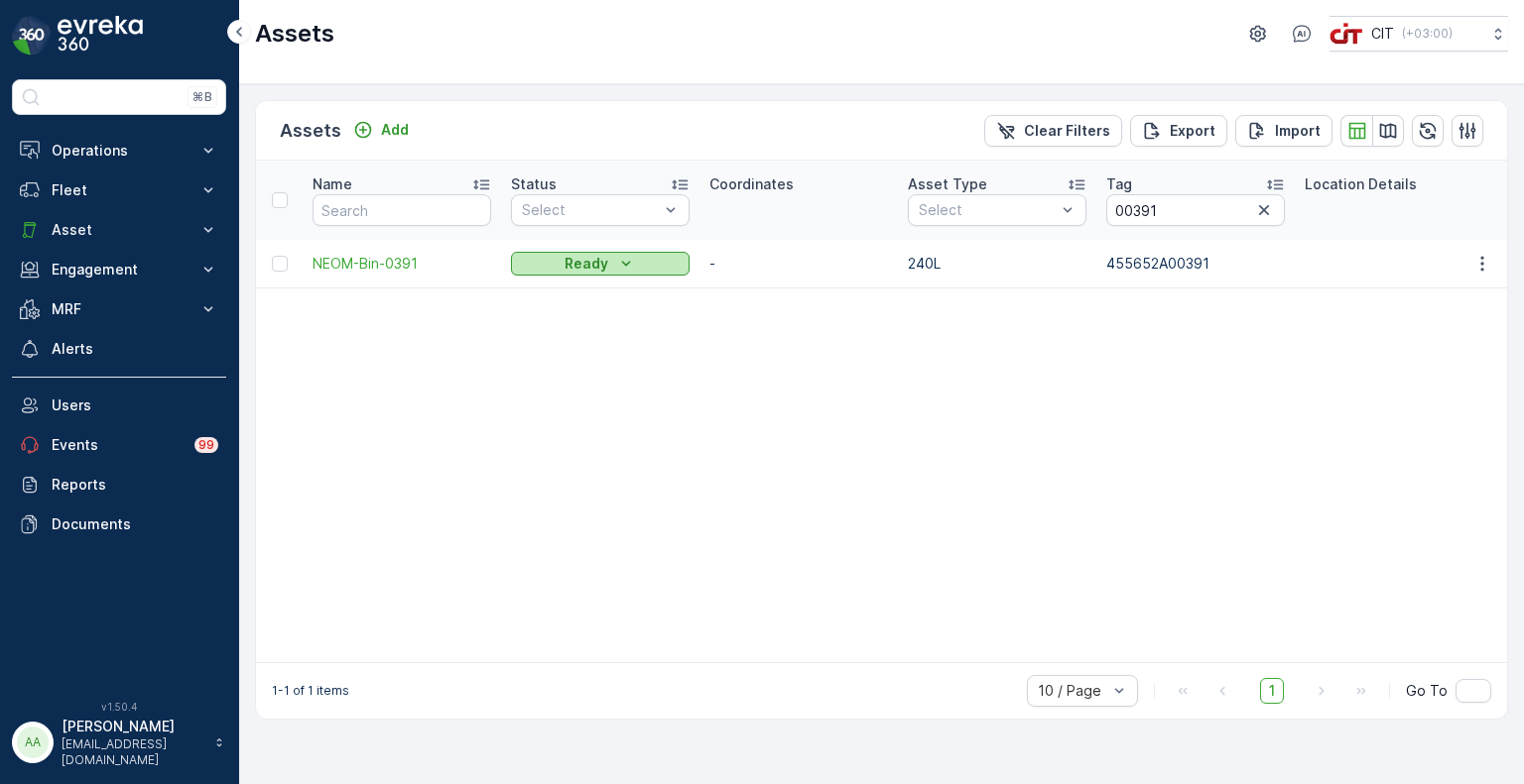
click at [564, 261] on div "Ready" at bounding box center [600, 263] width 163 height 20
click at [548, 292] on span "On Field" at bounding box center [550, 292] width 55 height 20
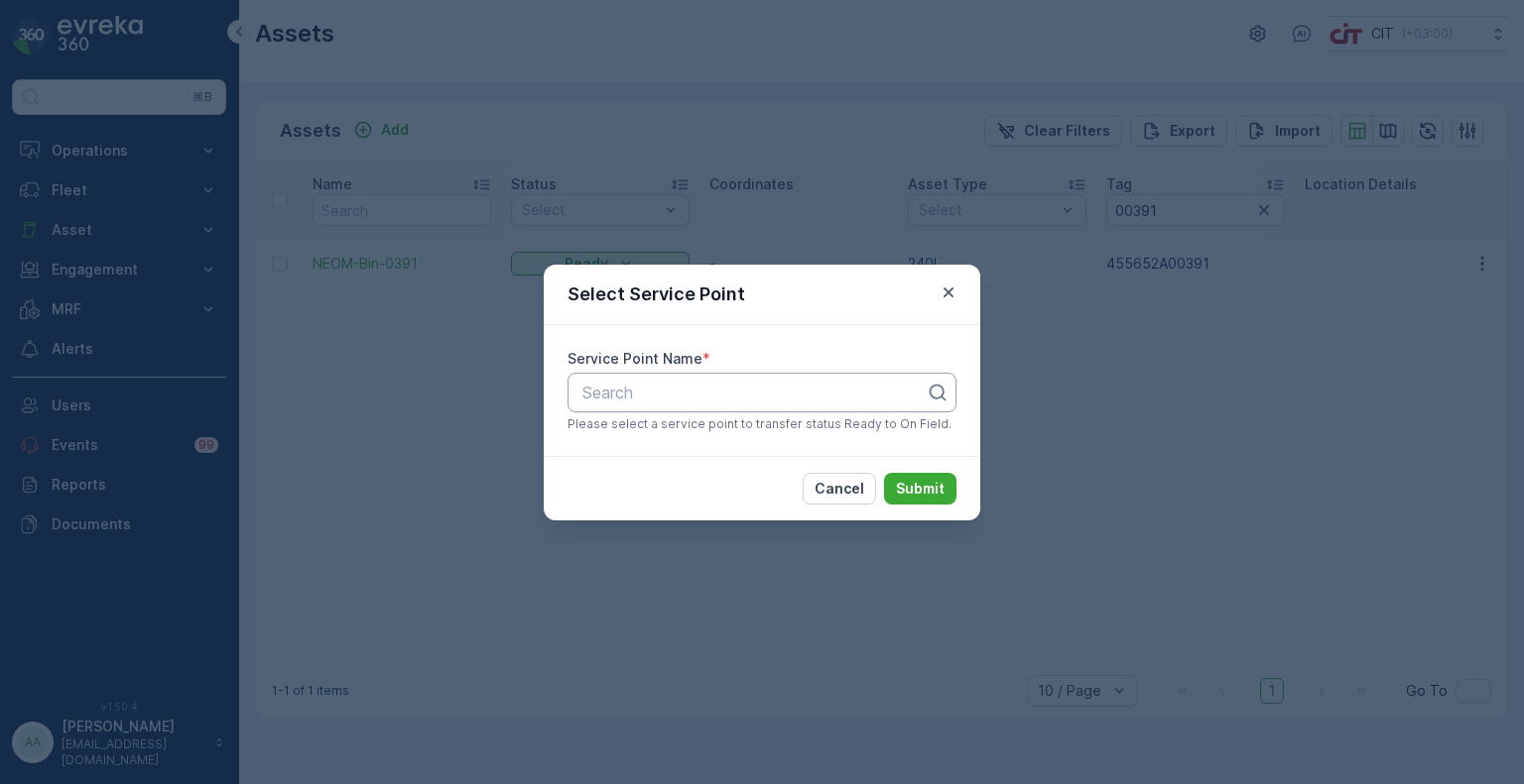
click at [646, 397] on div at bounding box center [754, 392] width 347 height 18
type input "0"
type input "-0391"
click at [633, 441] on span "Z2-BDA-0391" at bounding box center [630, 441] width 102 height 18
click at [925, 492] on p "Submit" at bounding box center [920, 489] width 49 height 20
